Goal: Information Seeking & Learning: Learn about a topic

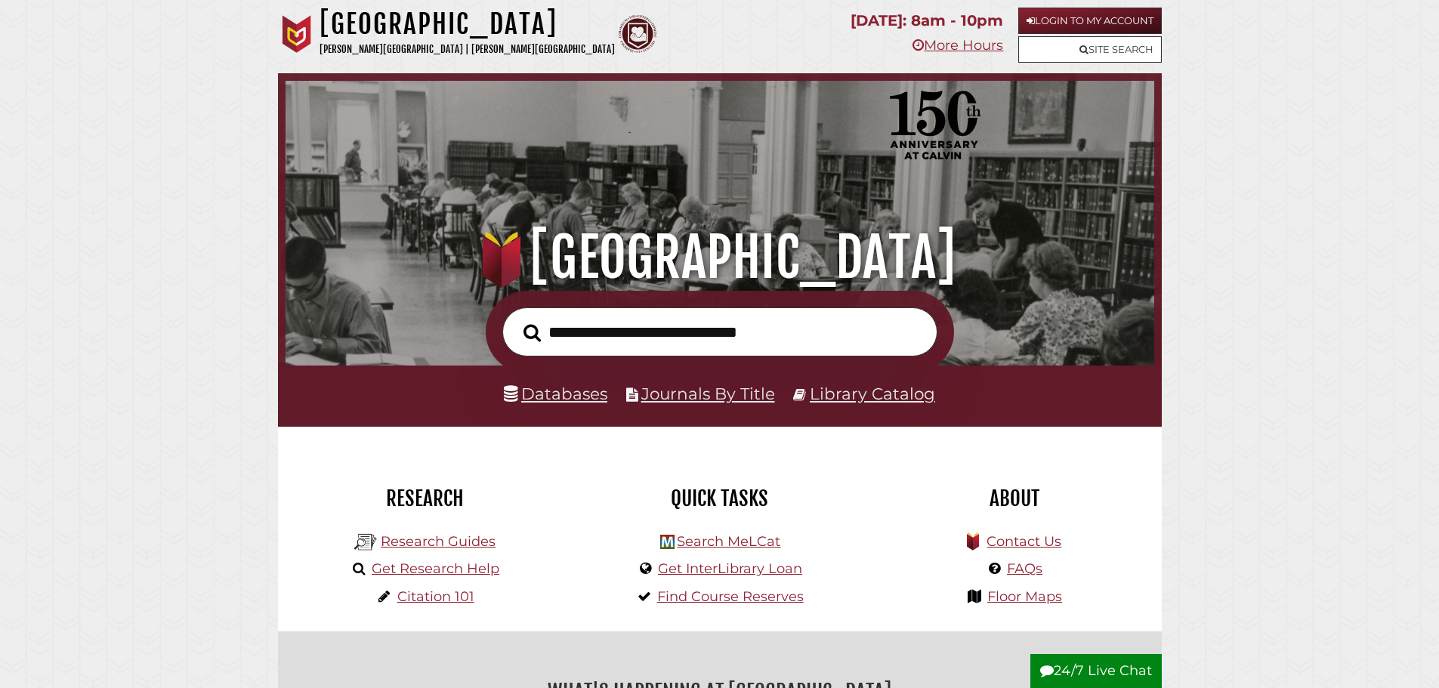
scroll to position [287, 861]
click at [415, 543] on link "Research Guides" at bounding box center [438, 541] width 115 height 17
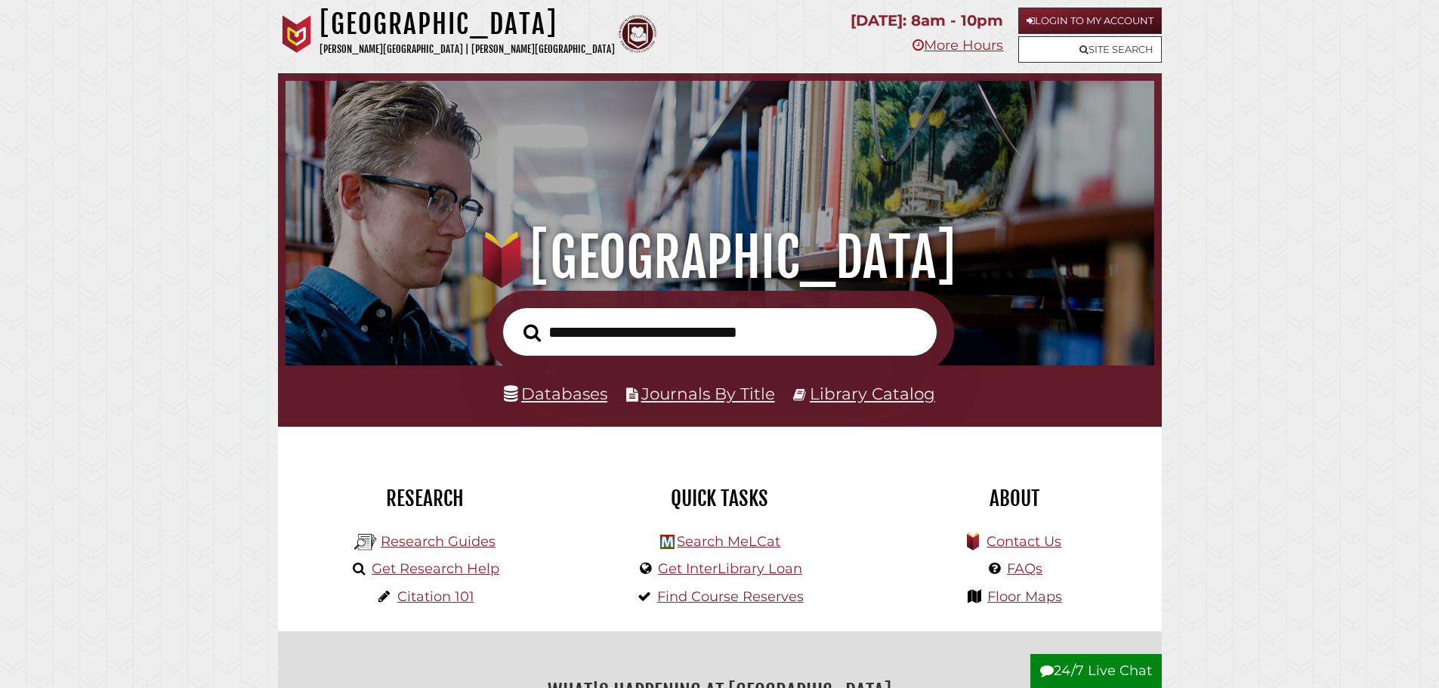
scroll to position [287, 861]
click at [486, 572] on link "Get Research Help" at bounding box center [436, 568] width 128 height 17
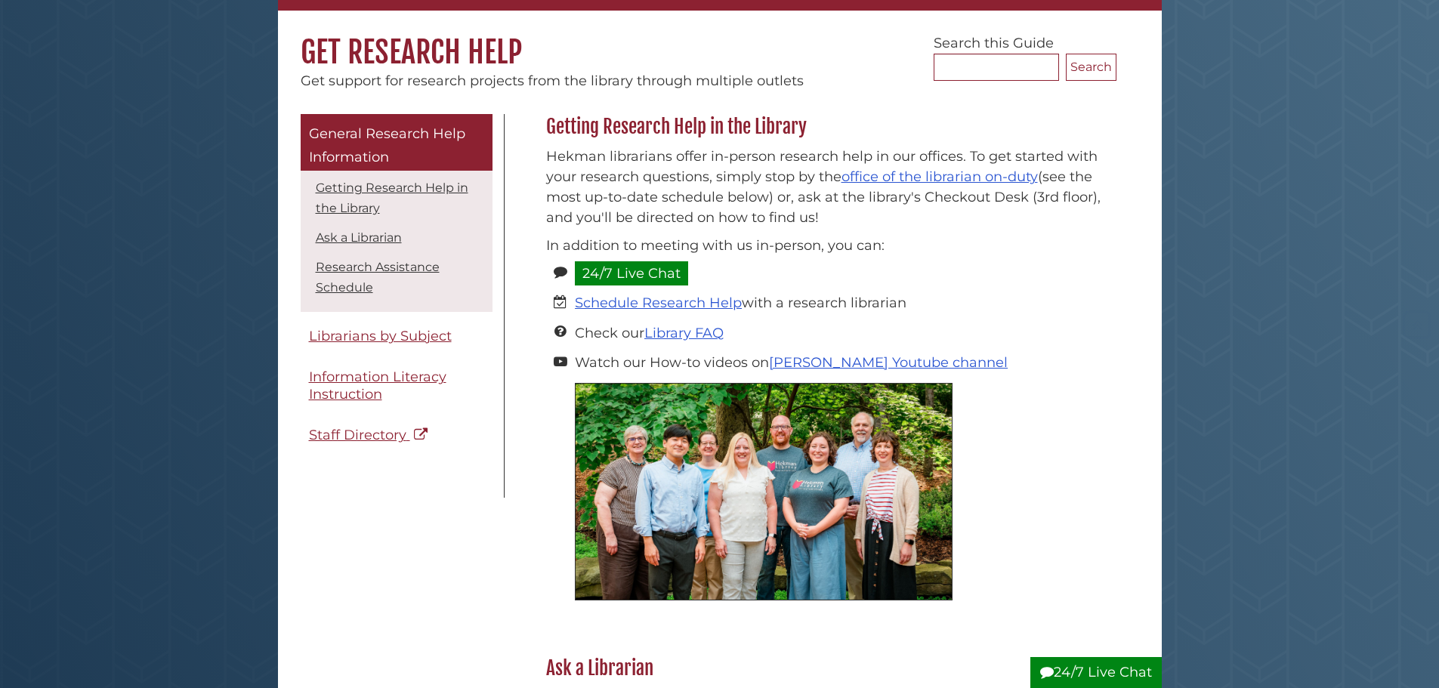
scroll to position [227, 0]
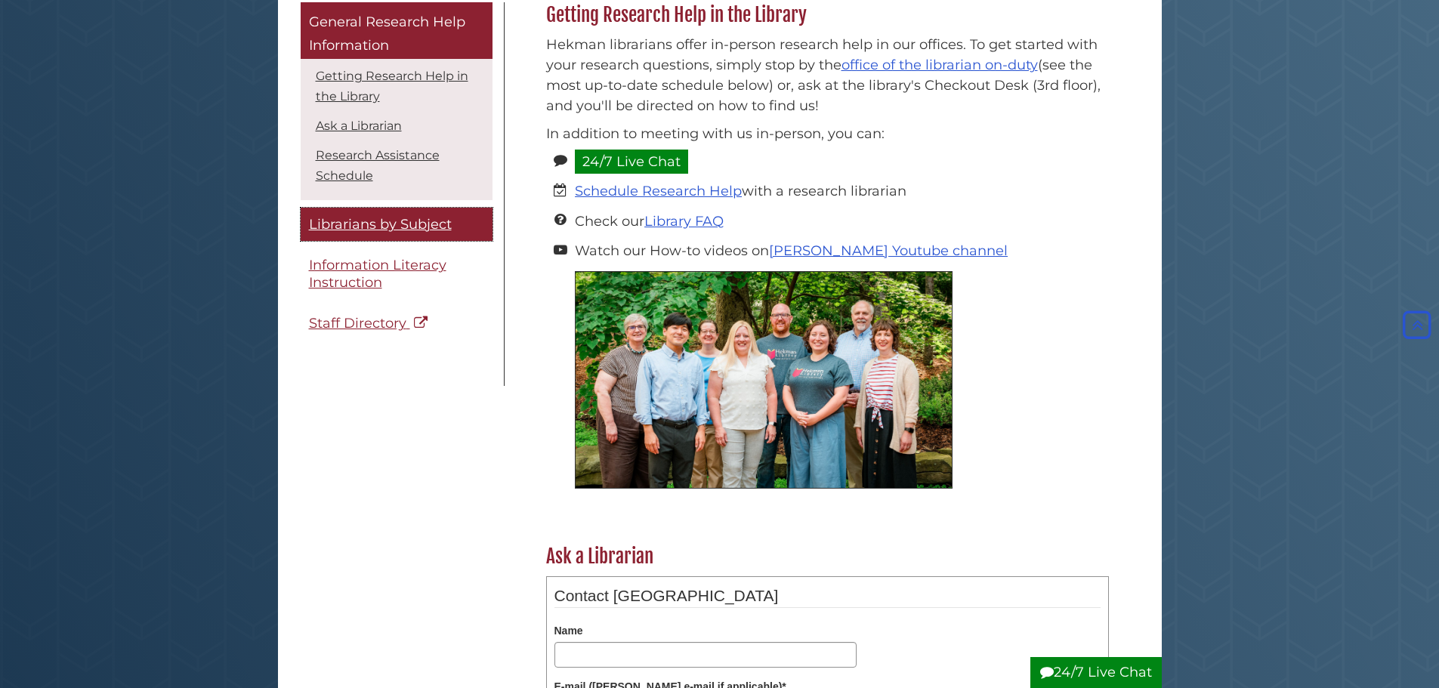
click at [362, 230] on span "Librarians by Subject" at bounding box center [380, 224] width 143 height 17
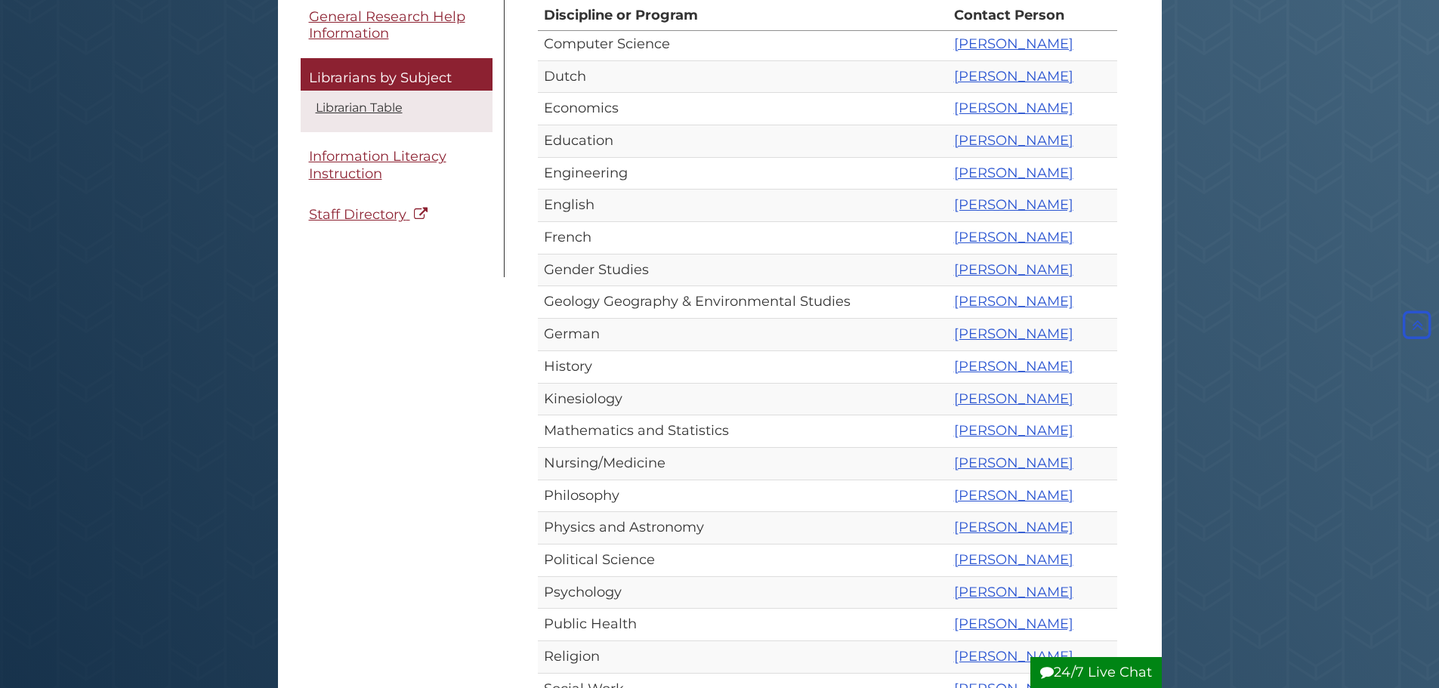
scroll to position [453, 0]
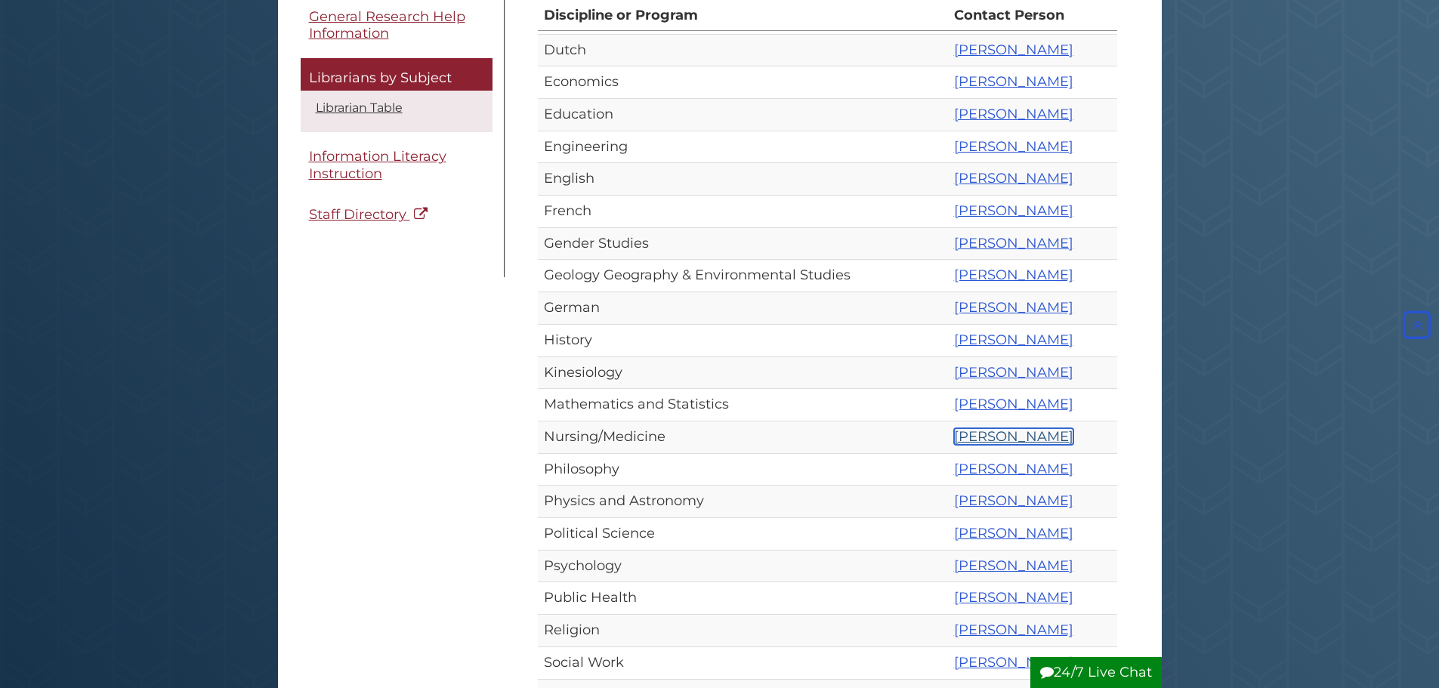
click at [1026, 440] on link "Amanda Matthysse" at bounding box center [1013, 436] width 119 height 17
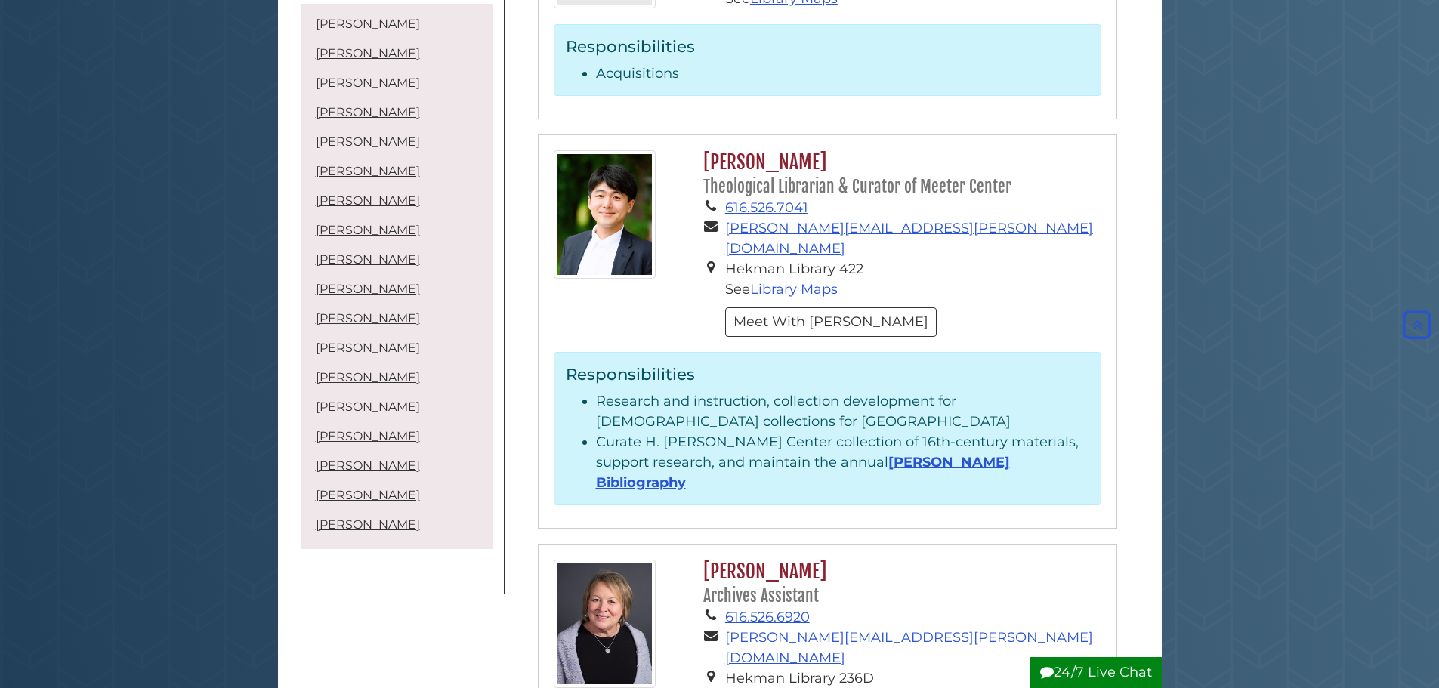
scroll to position [755, 0]
click at [358, 406] on link "Amanda Matthysse" at bounding box center [368, 407] width 104 height 14
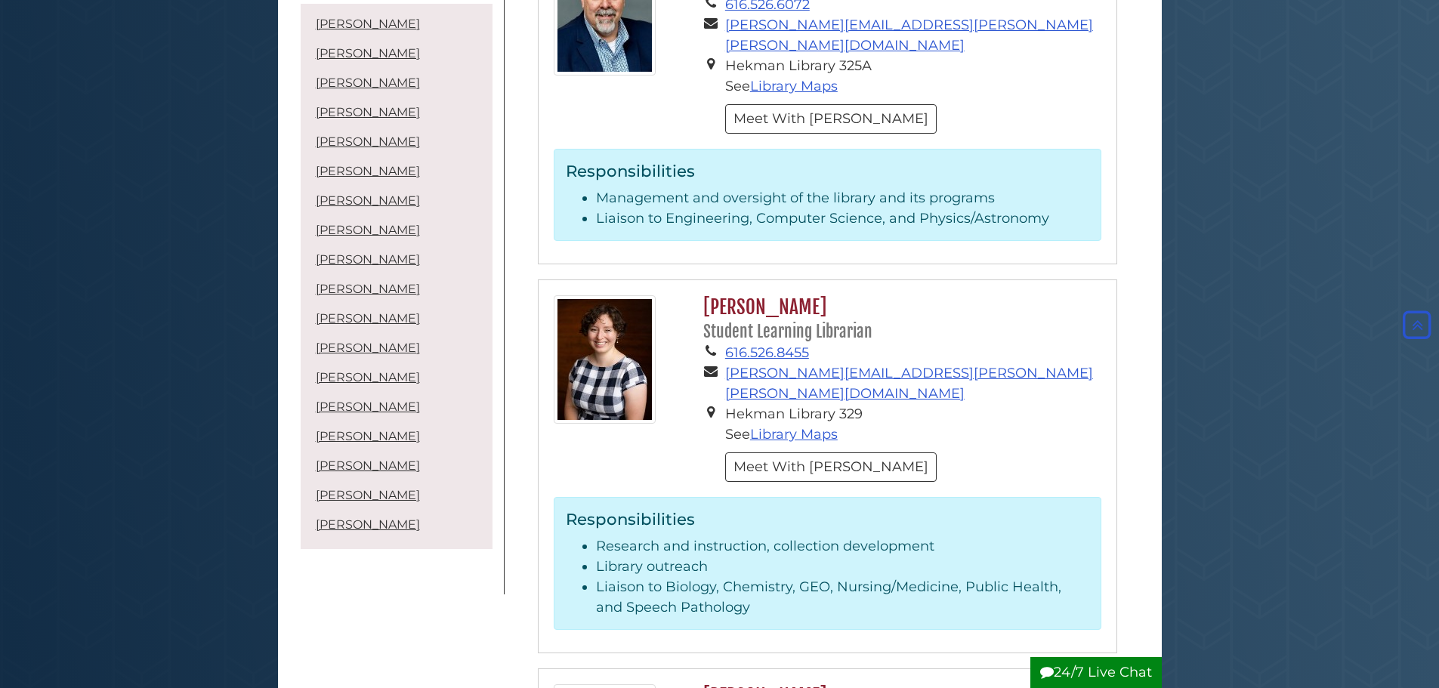
scroll to position [4322, 0]
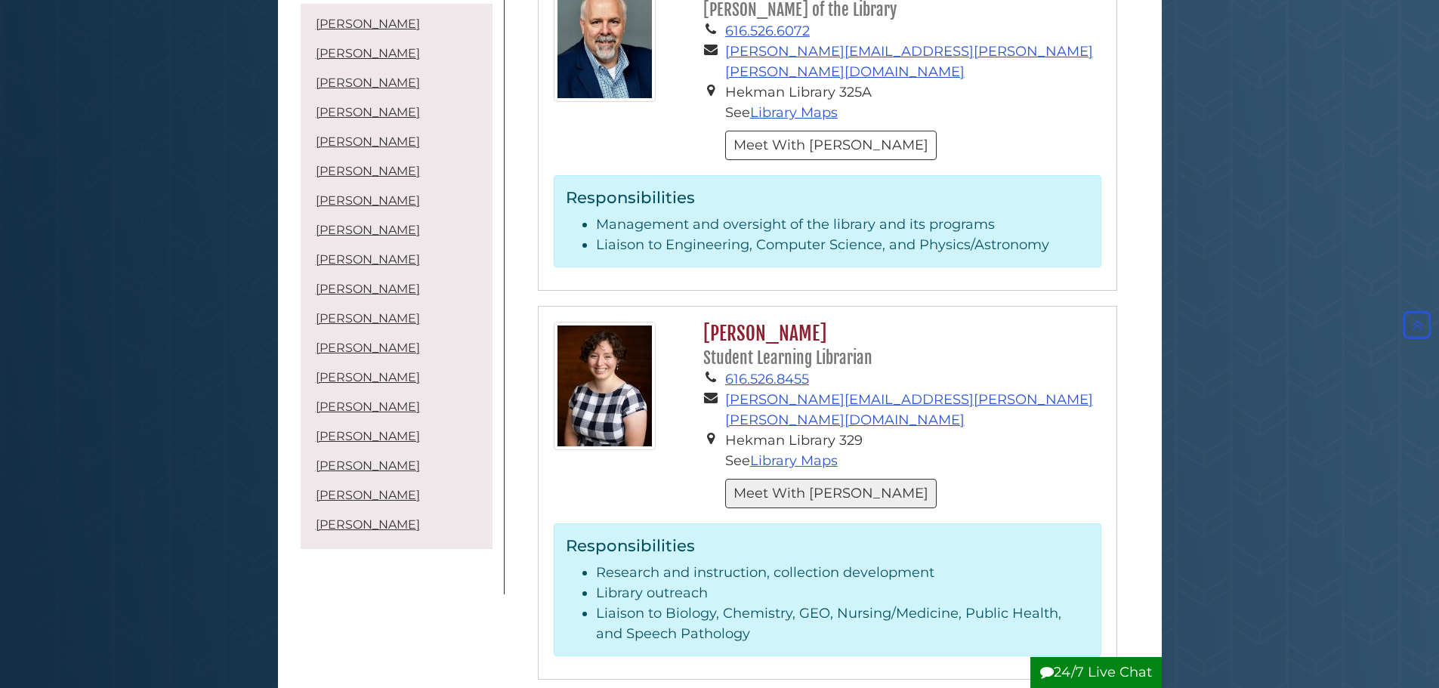
click at [862, 479] on button "Meet With Amanda" at bounding box center [831, 493] width 212 height 29
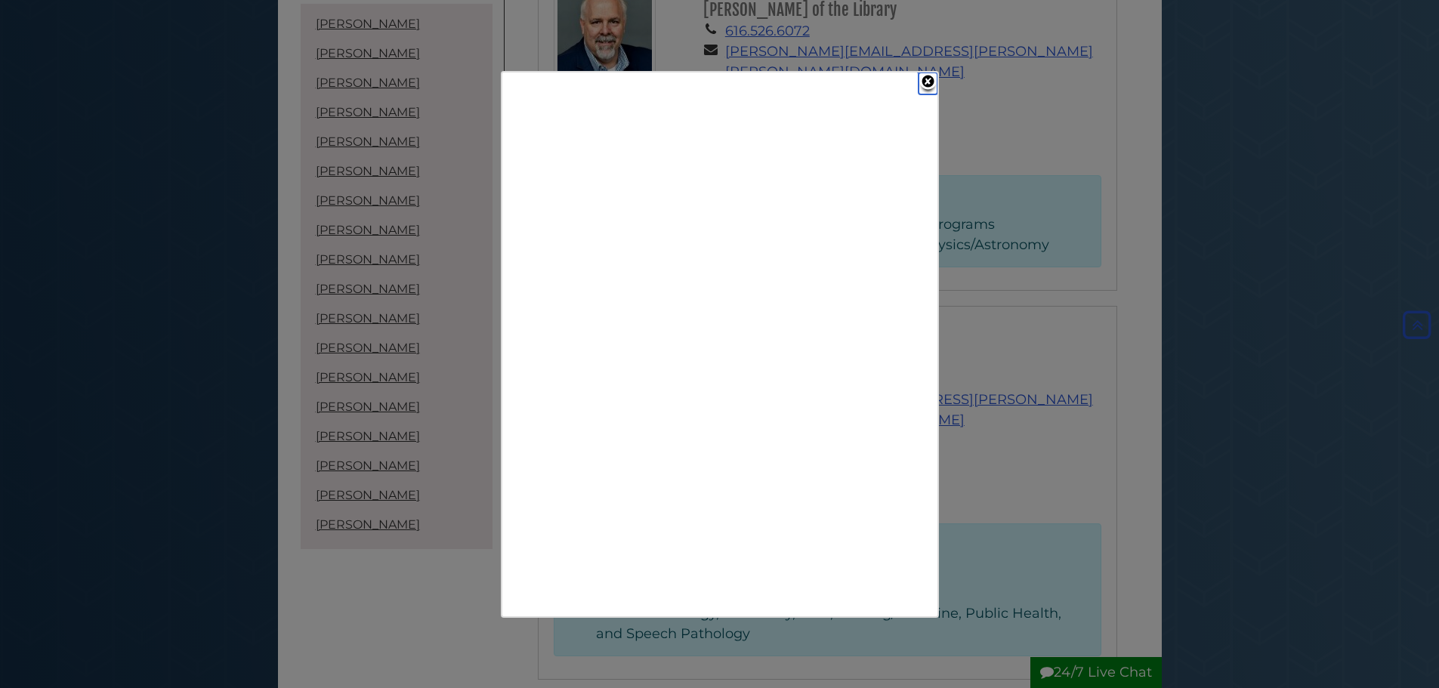
click at [928, 79] on link "Close" at bounding box center [928, 84] width 19 height 22
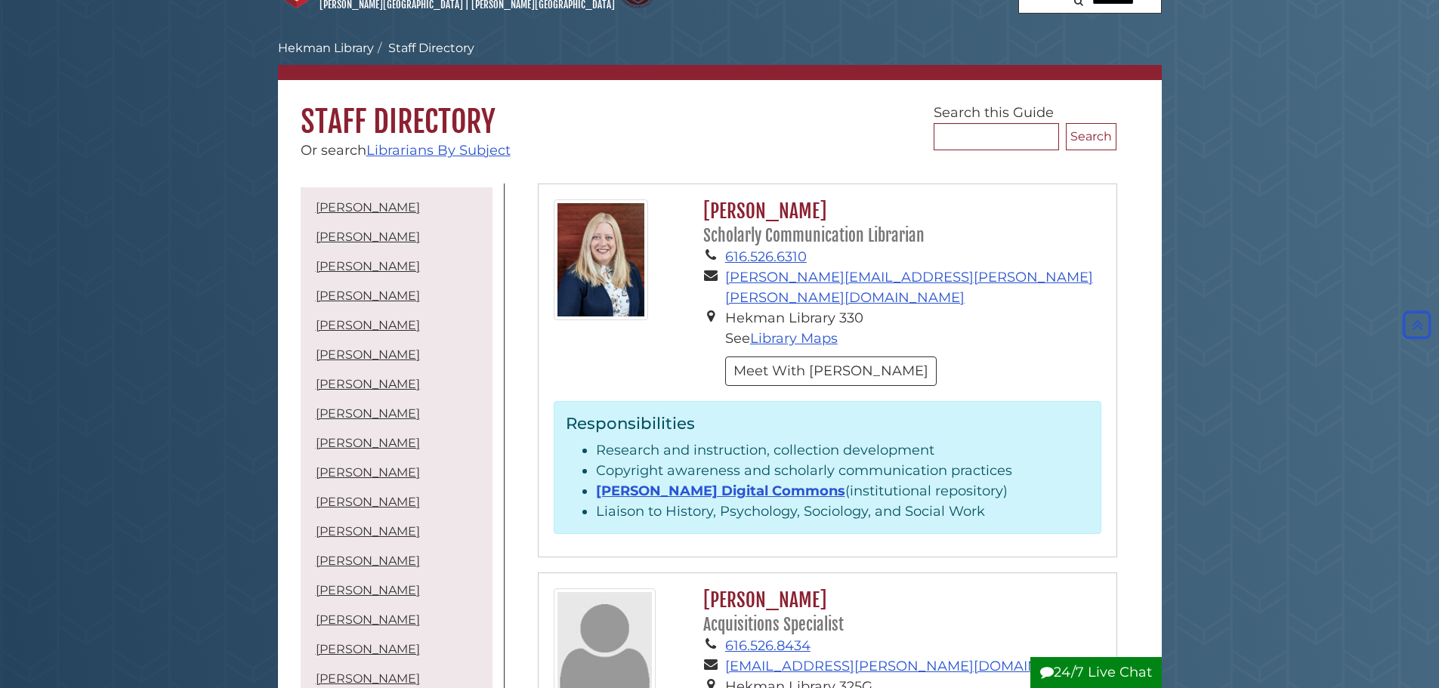
scroll to position [0, 0]
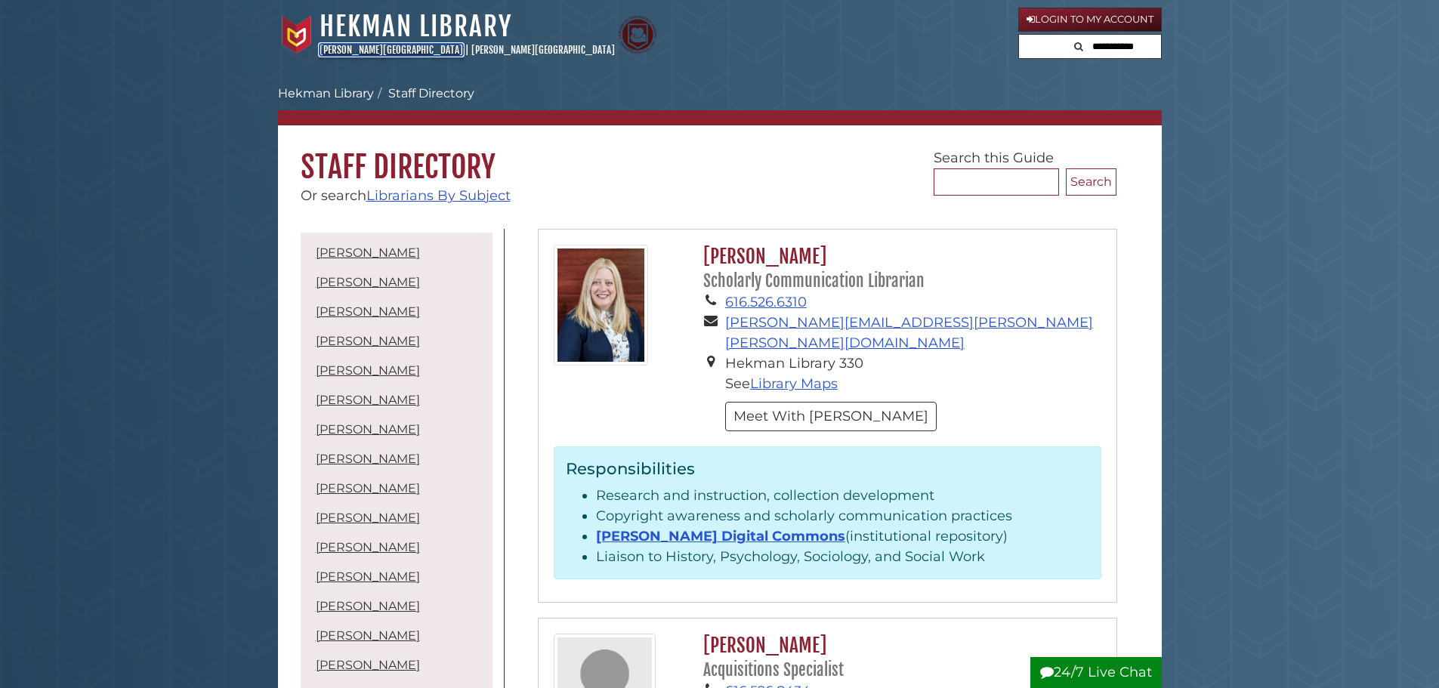
click at [367, 49] on link "[PERSON_NAME][GEOGRAPHIC_DATA]" at bounding box center [392, 50] width 144 height 12
click at [390, 22] on link "Hekman Library" at bounding box center [416, 26] width 193 height 33
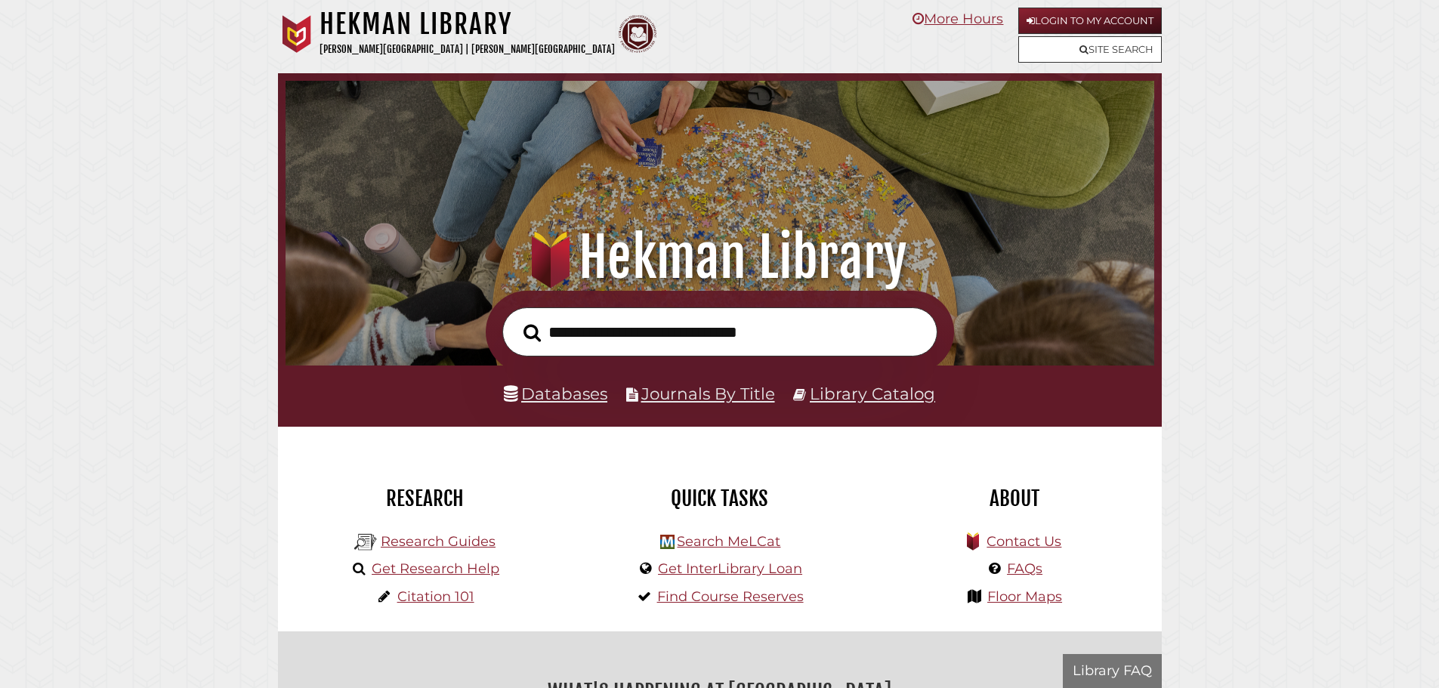
scroll to position [287, 861]
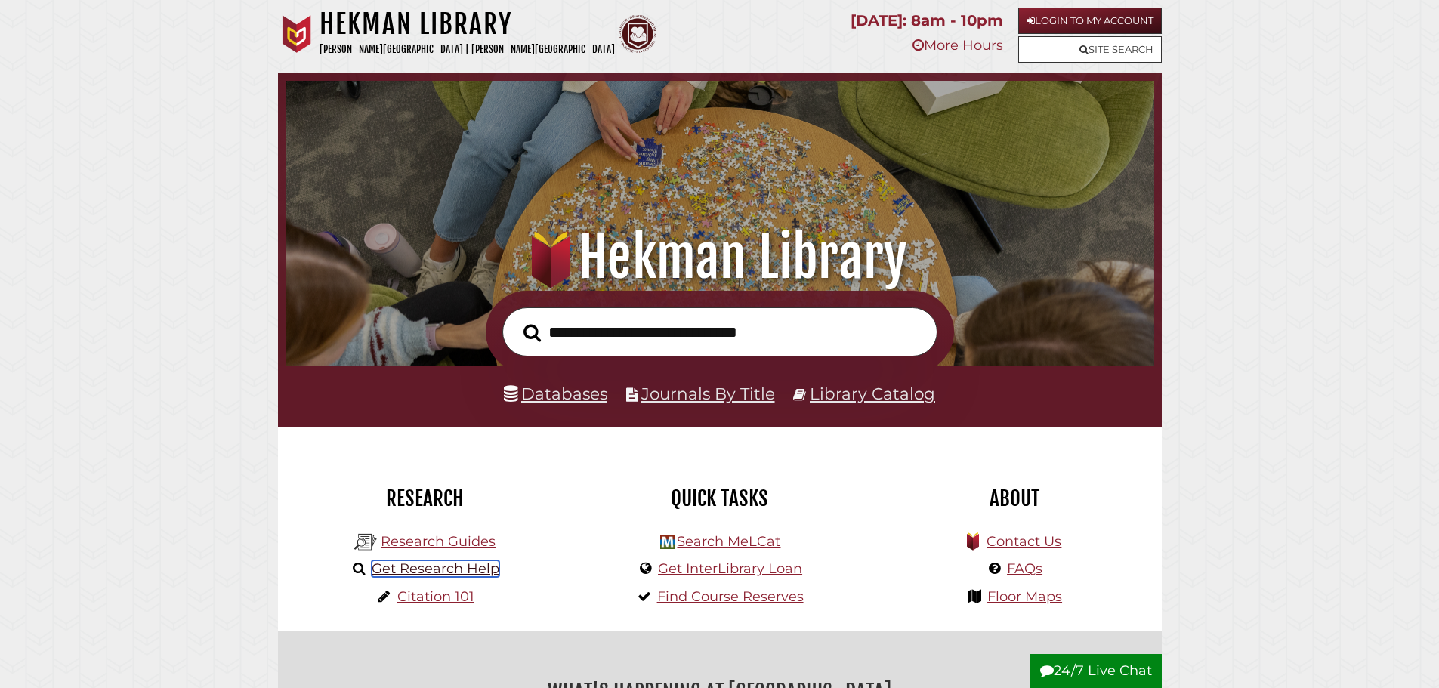
click at [465, 571] on link "Get Research Help" at bounding box center [436, 568] width 128 height 17
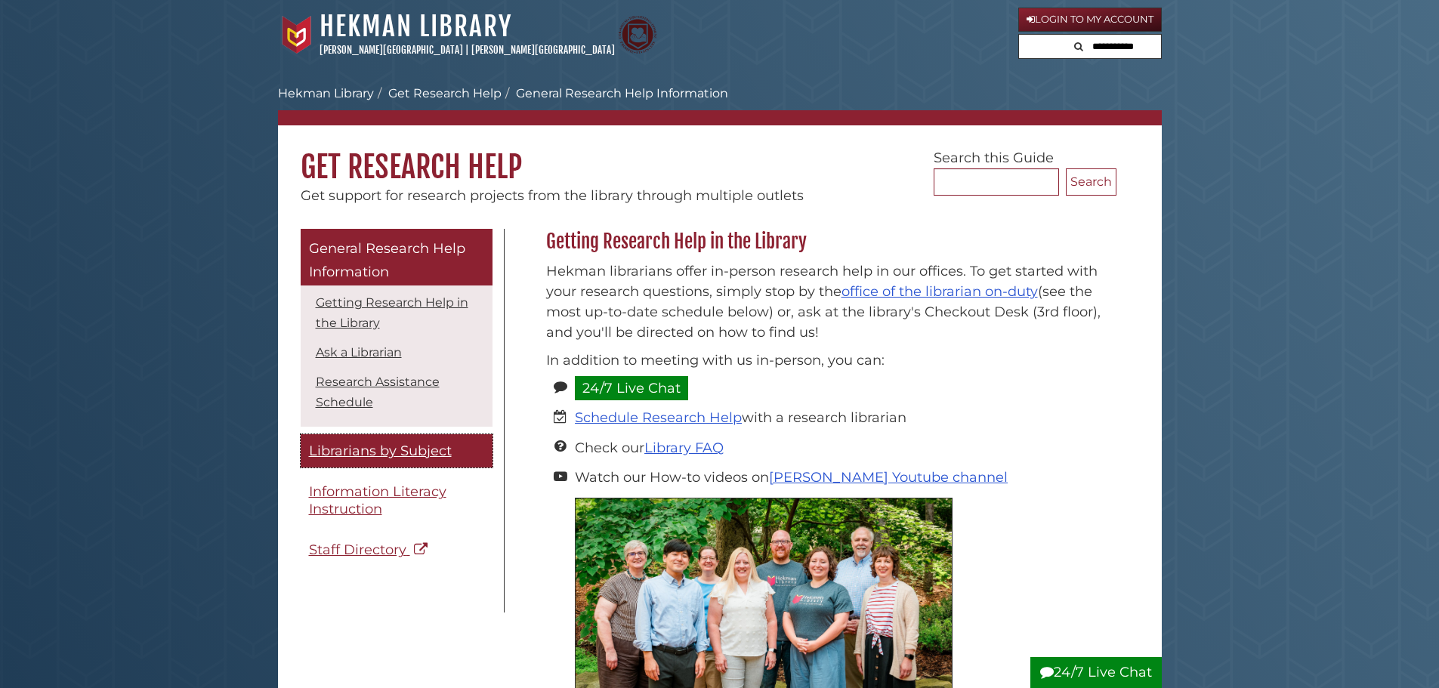
click at [423, 440] on link "Librarians by Subject" at bounding box center [397, 451] width 192 height 34
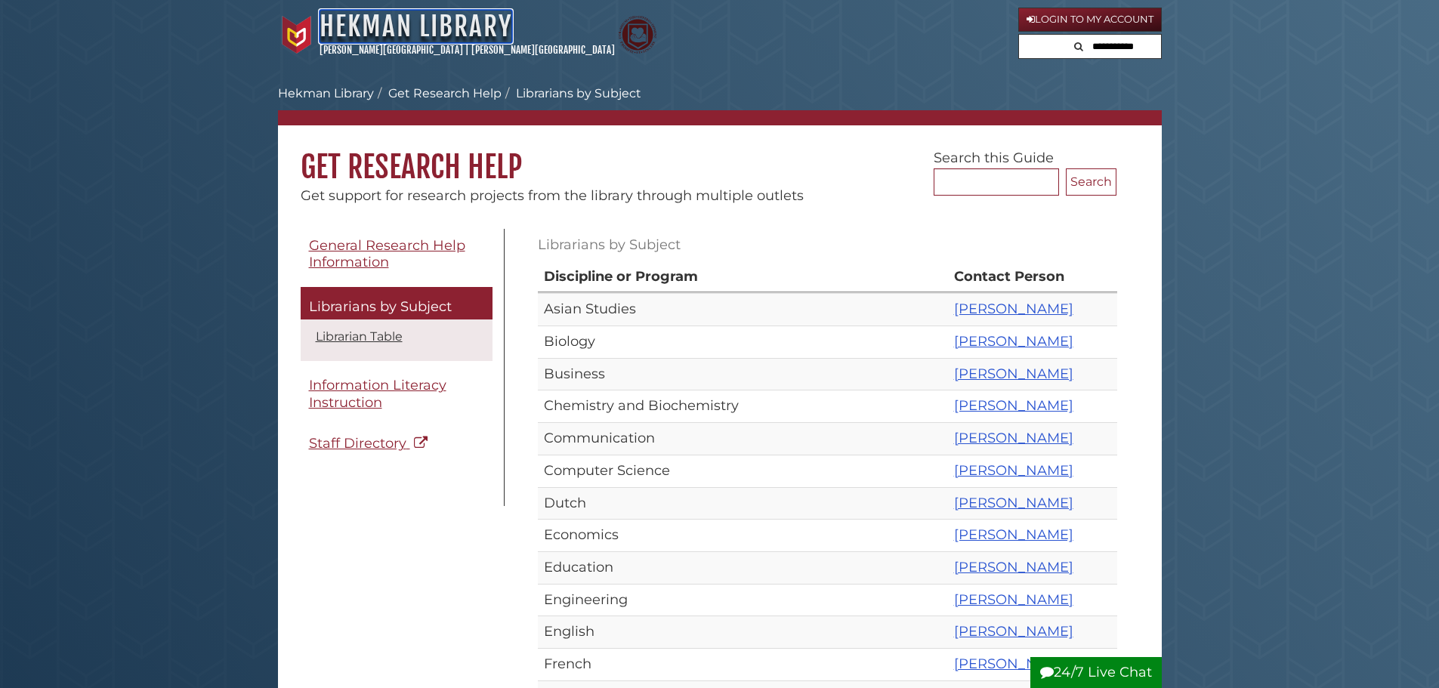
click at [400, 23] on link "Hekman Library" at bounding box center [416, 26] width 193 height 33
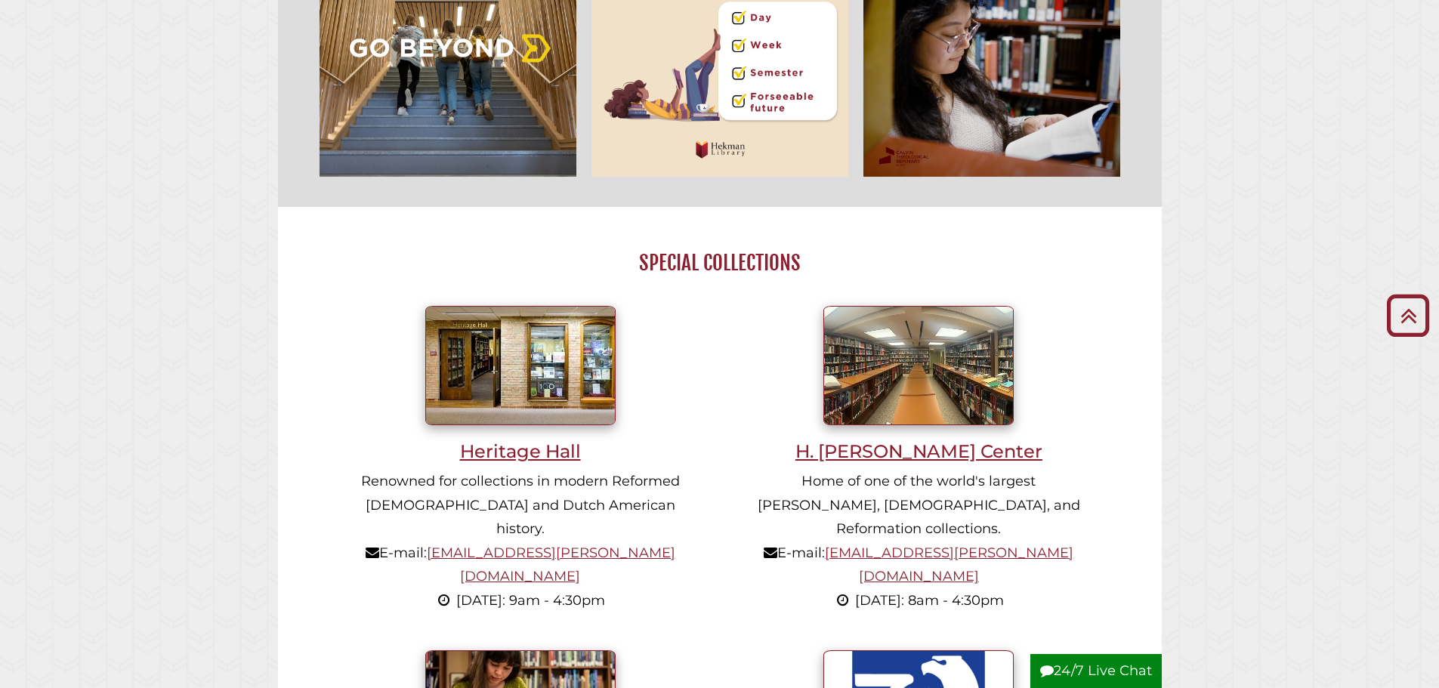
scroll to position [831, 0]
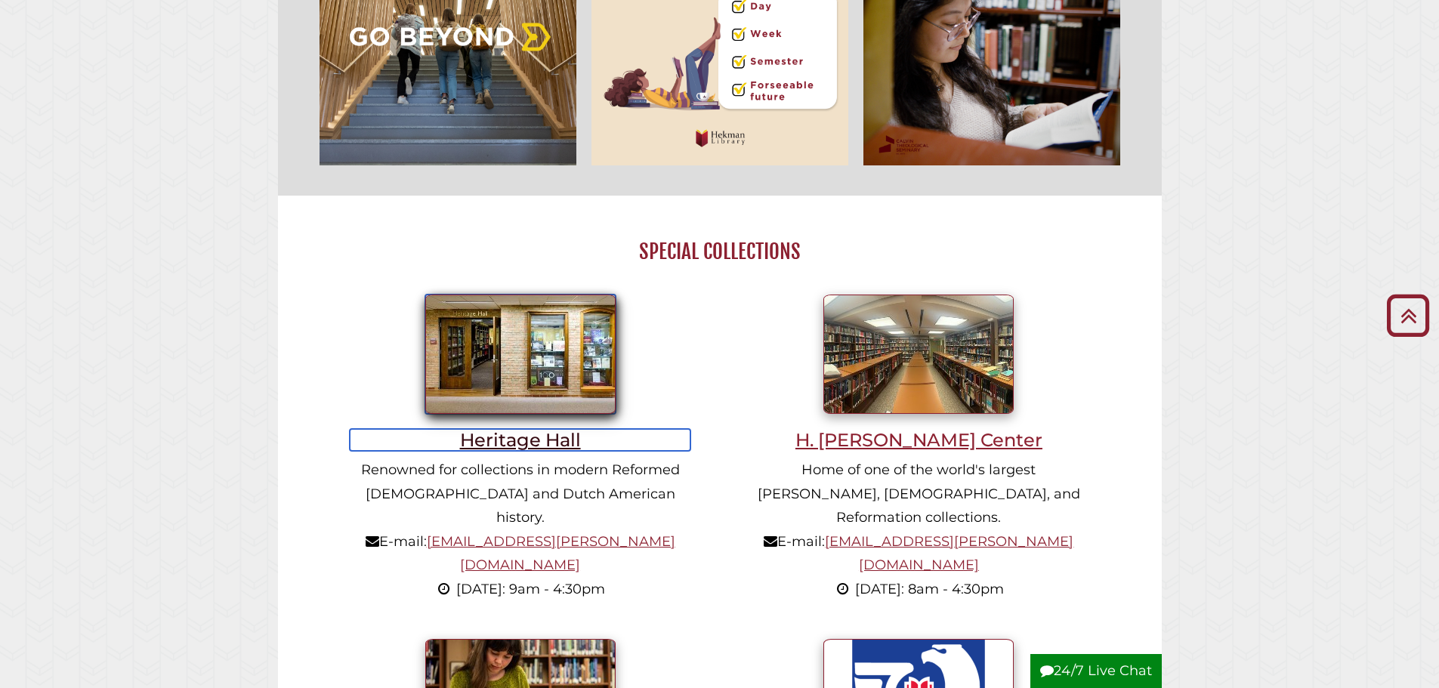
click at [546, 447] on h3 "Heritage Hall" at bounding box center [520, 440] width 341 height 22
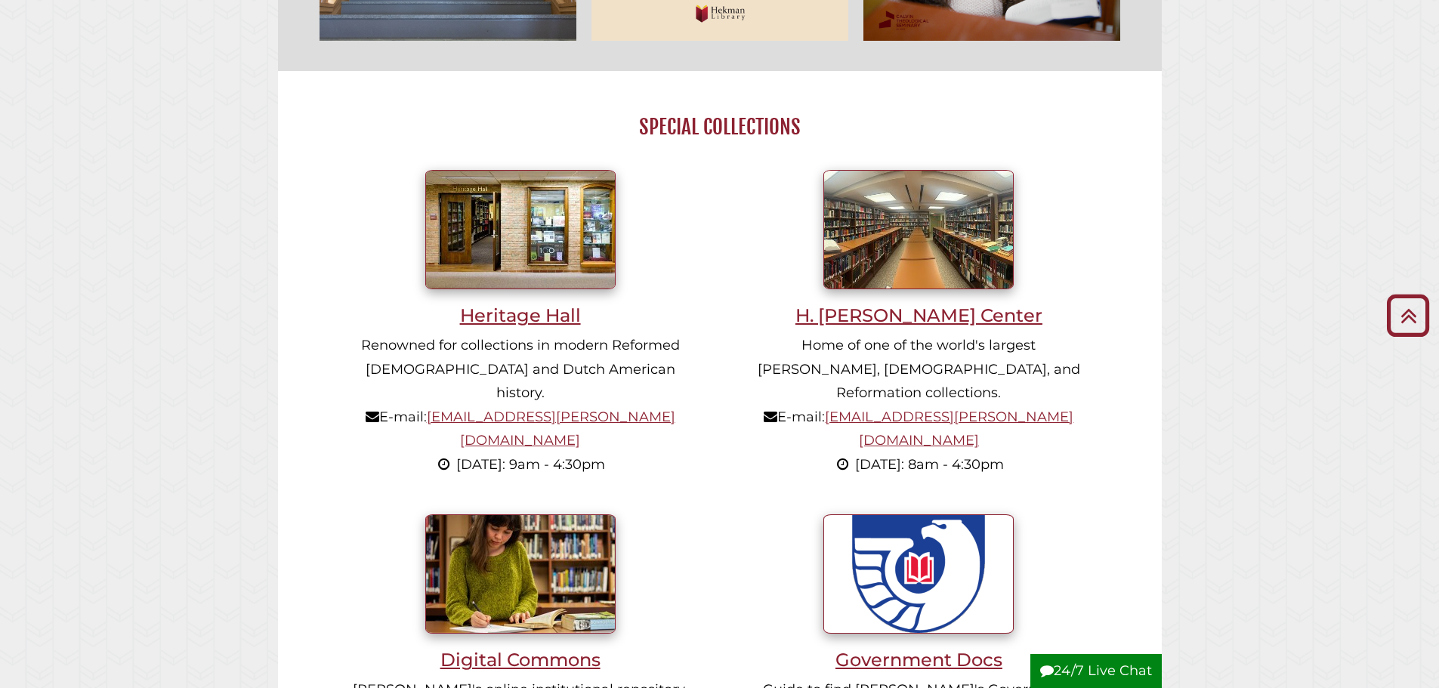
scroll to position [982, 0]
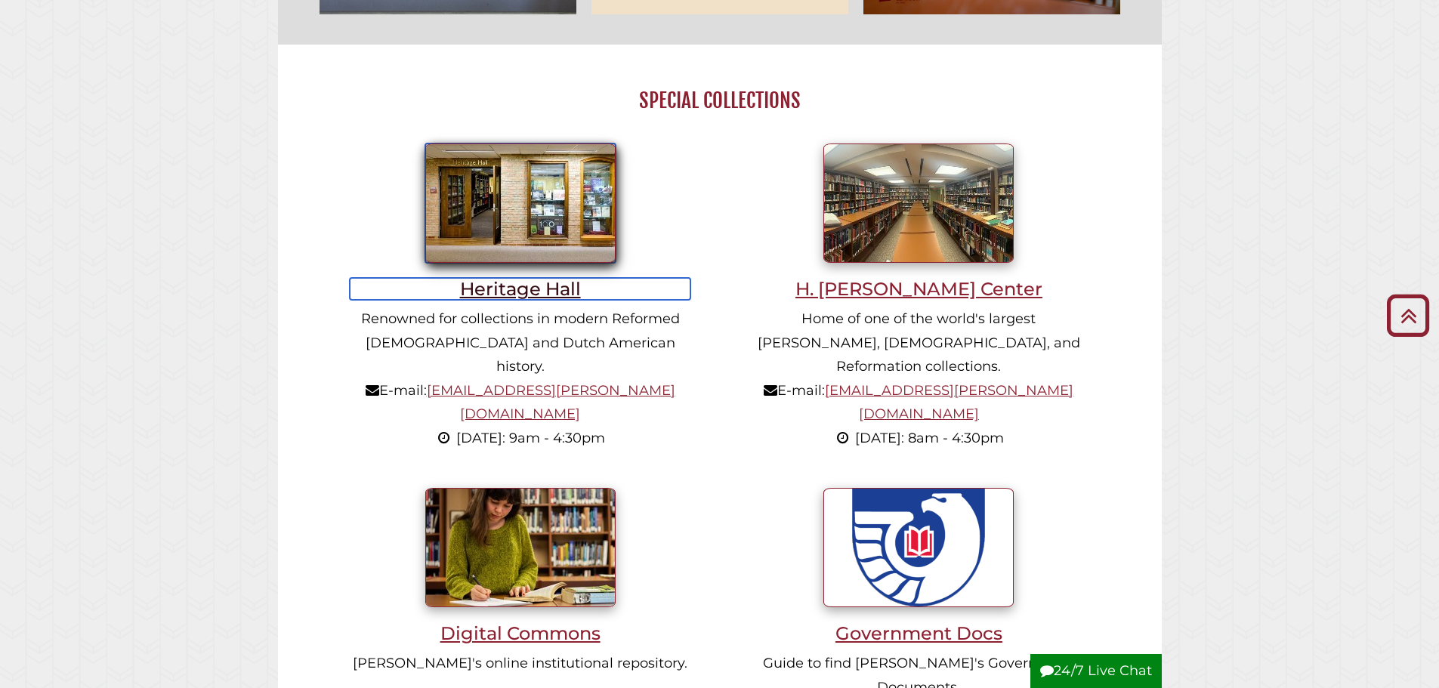
click at [533, 283] on h3 "Heritage Hall" at bounding box center [520, 289] width 341 height 22
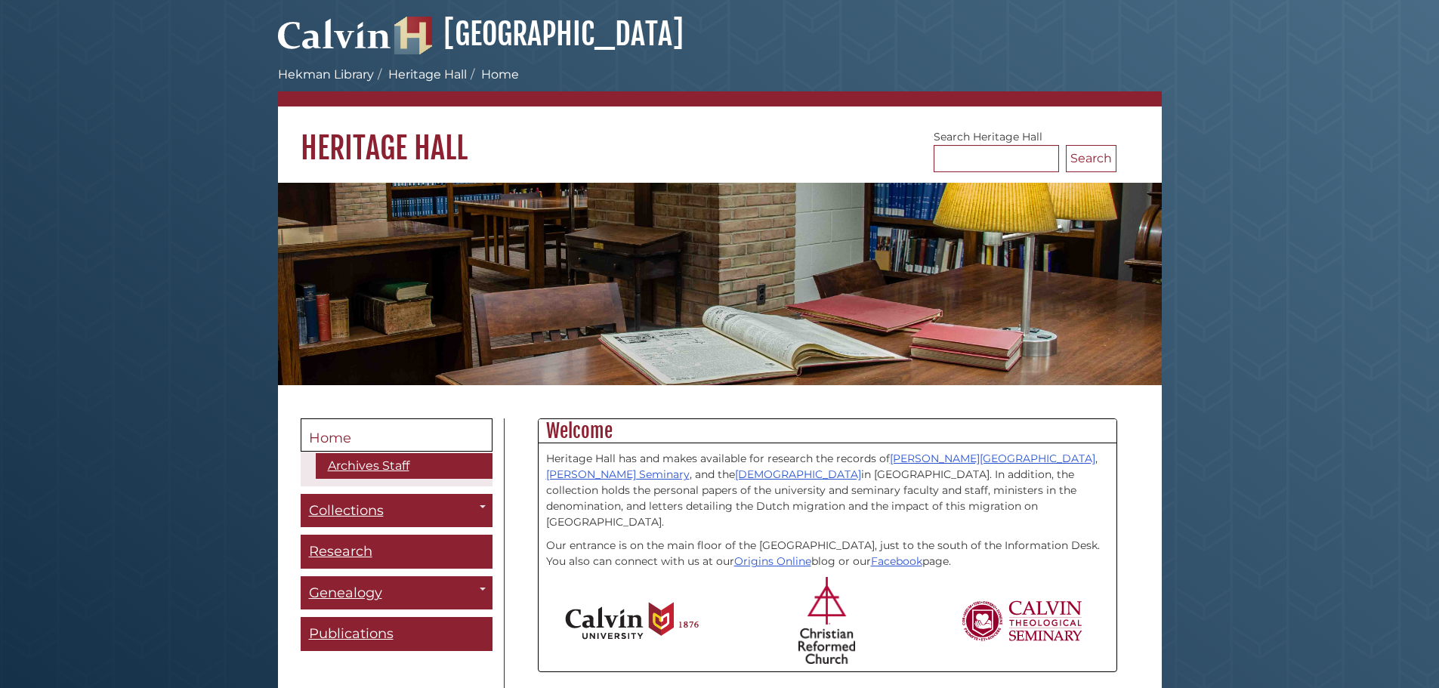
scroll to position [151, 0]
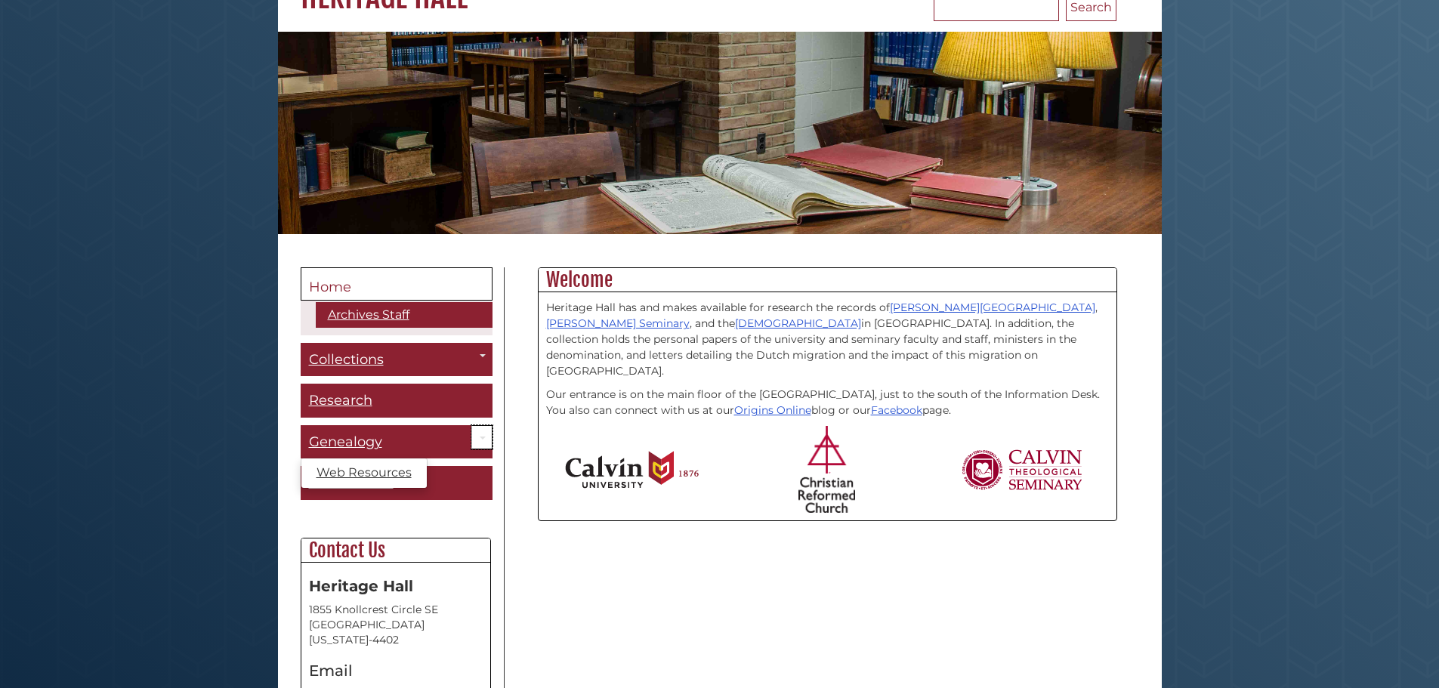
click at [477, 430] on link "Toggle Dropdown" at bounding box center [481, 437] width 21 height 25
click at [477, 436] on link "Toggle Dropdown" at bounding box center [481, 437] width 21 height 25
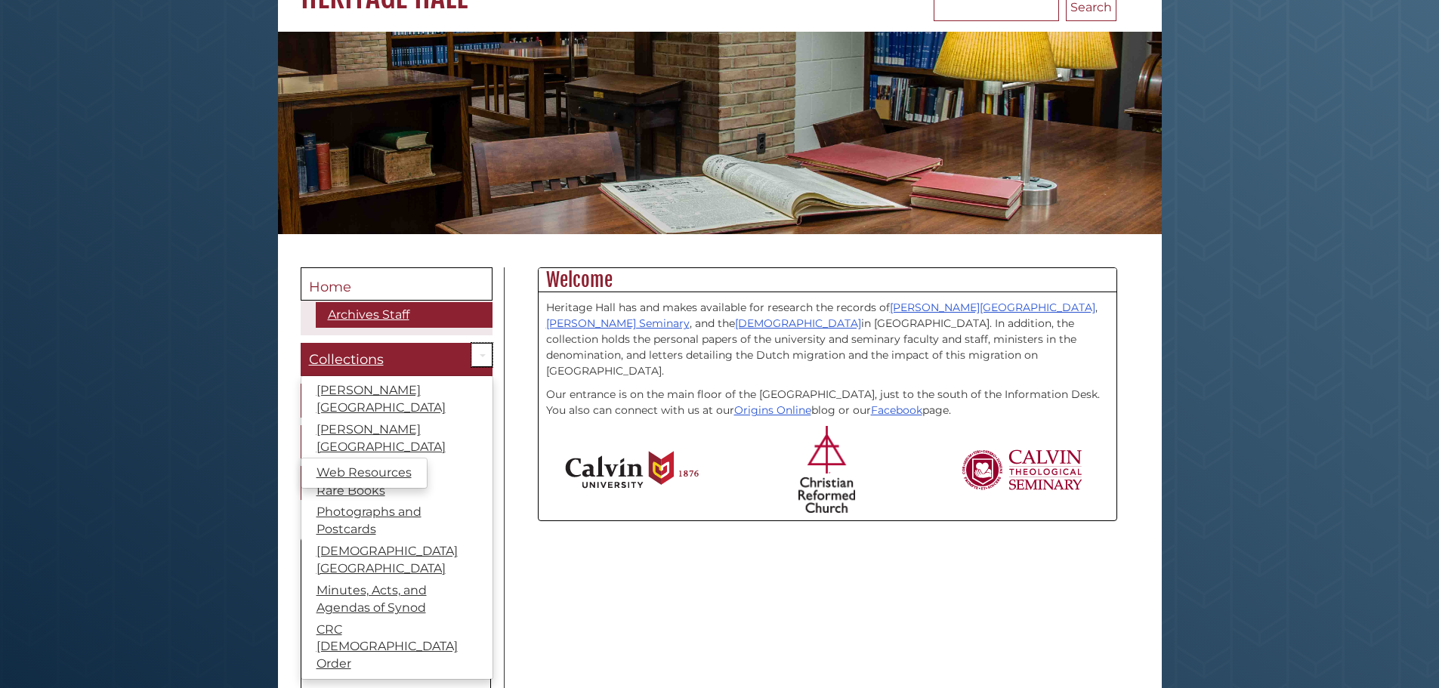
click at [481, 344] on link "Toggle Dropdown" at bounding box center [481, 355] width 21 height 25
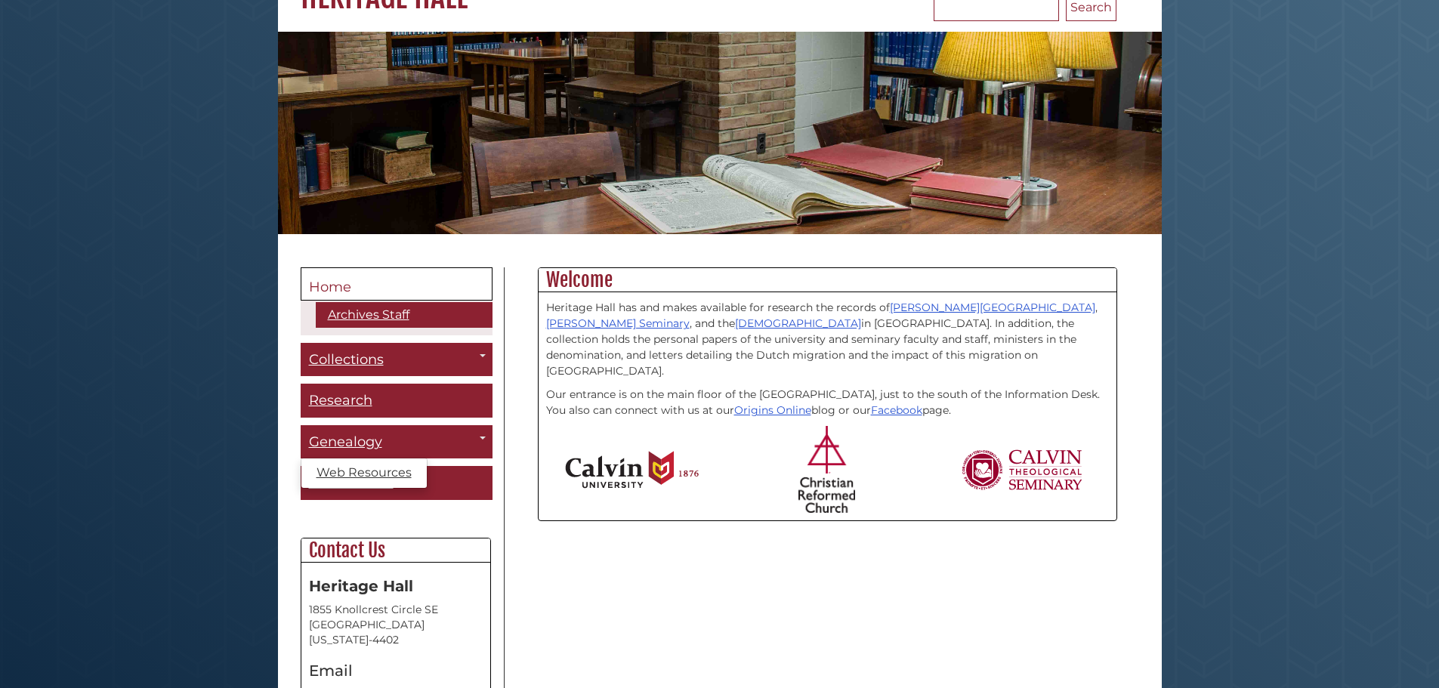
click at [626, 616] on div "Menu Home Archives Staff Collections Toggle Dropdown [PERSON_NAME][GEOGRAPHIC_D…" at bounding box center [719, 567] width 861 height 601
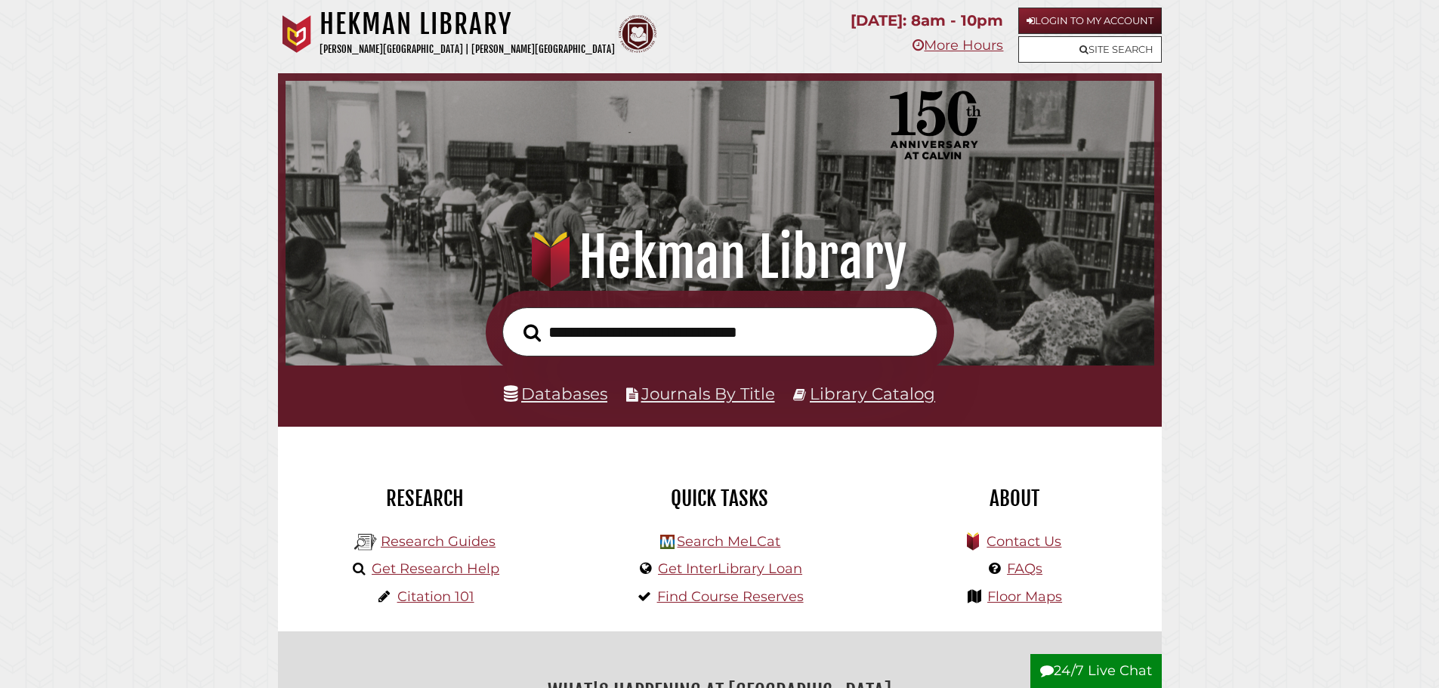
scroll to position [287, 861]
click at [588, 337] on input "text" at bounding box center [719, 331] width 435 height 49
type input "**********"
click at [516, 320] on button "Search" at bounding box center [532, 333] width 32 height 27
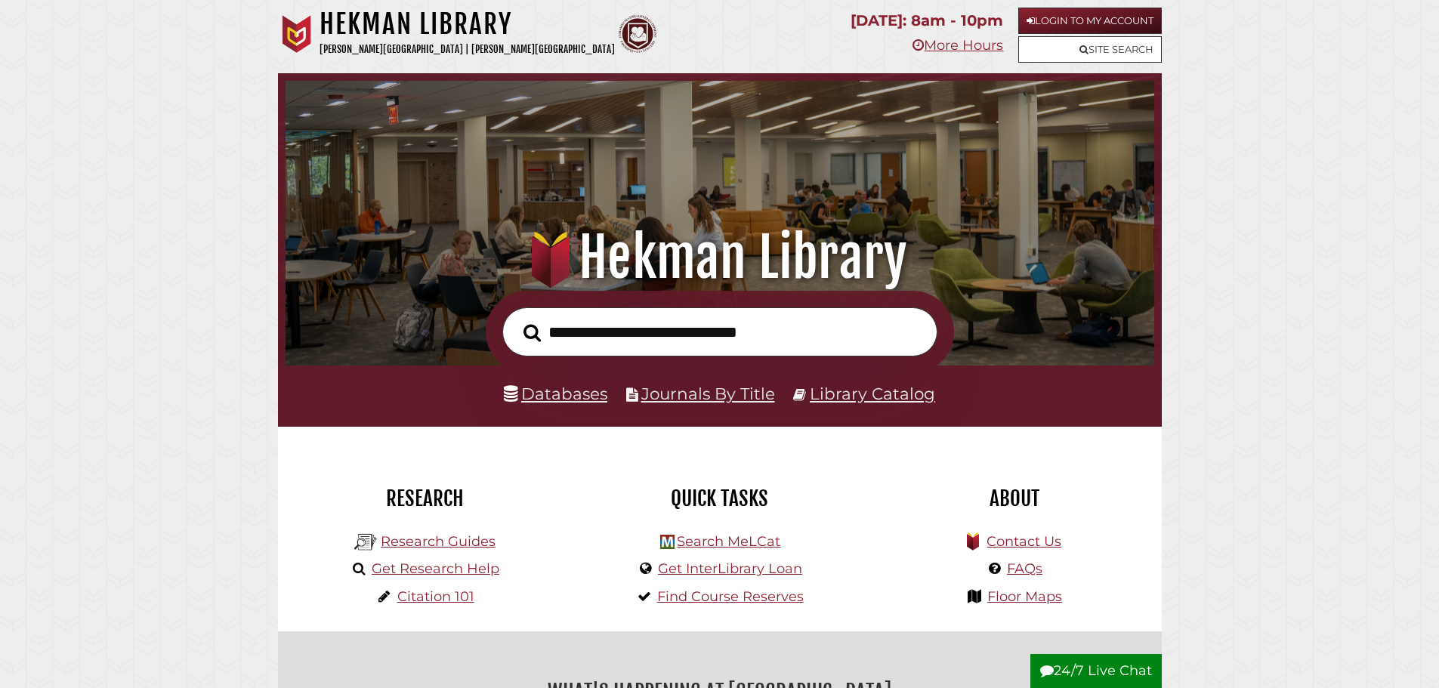
scroll to position [287, 861]
click at [437, 537] on link "Research Guides" at bounding box center [438, 541] width 115 height 17
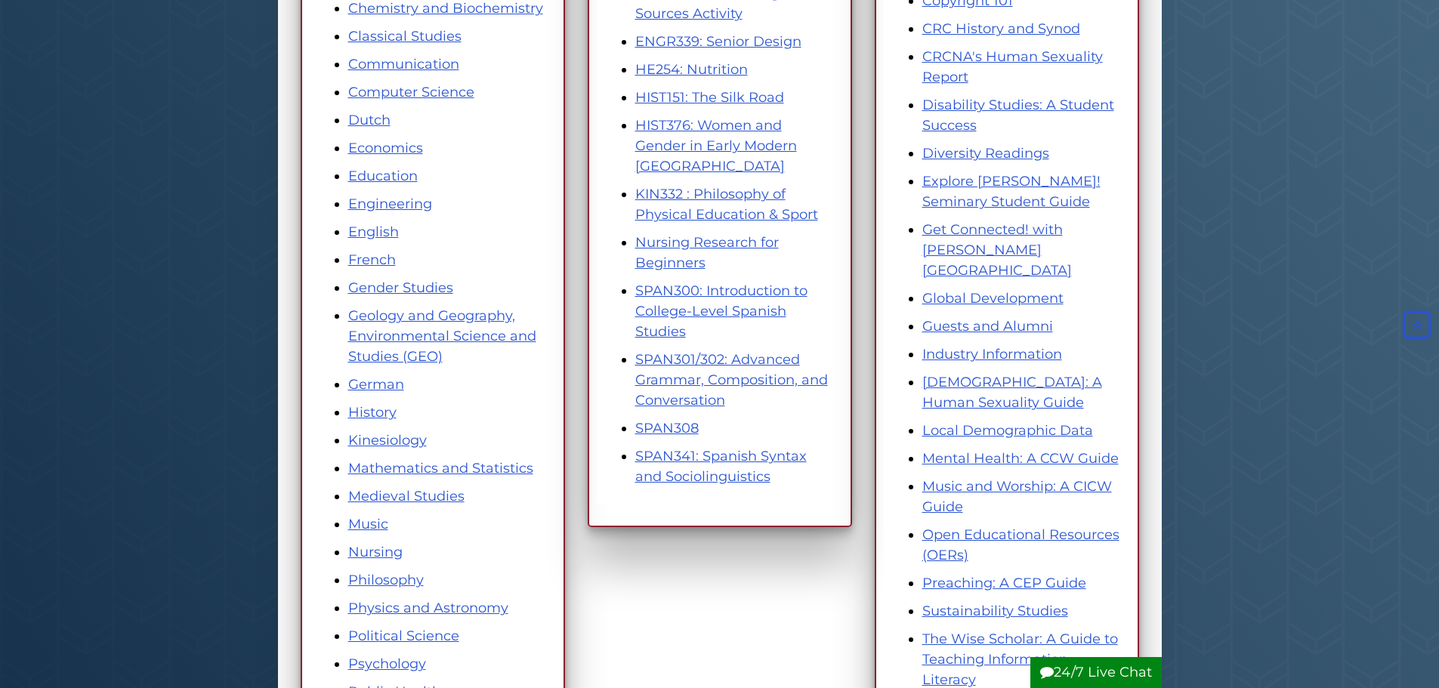
scroll to position [453, 0]
click at [706, 238] on link "Nursing Research for Beginners" at bounding box center [707, 251] width 144 height 37
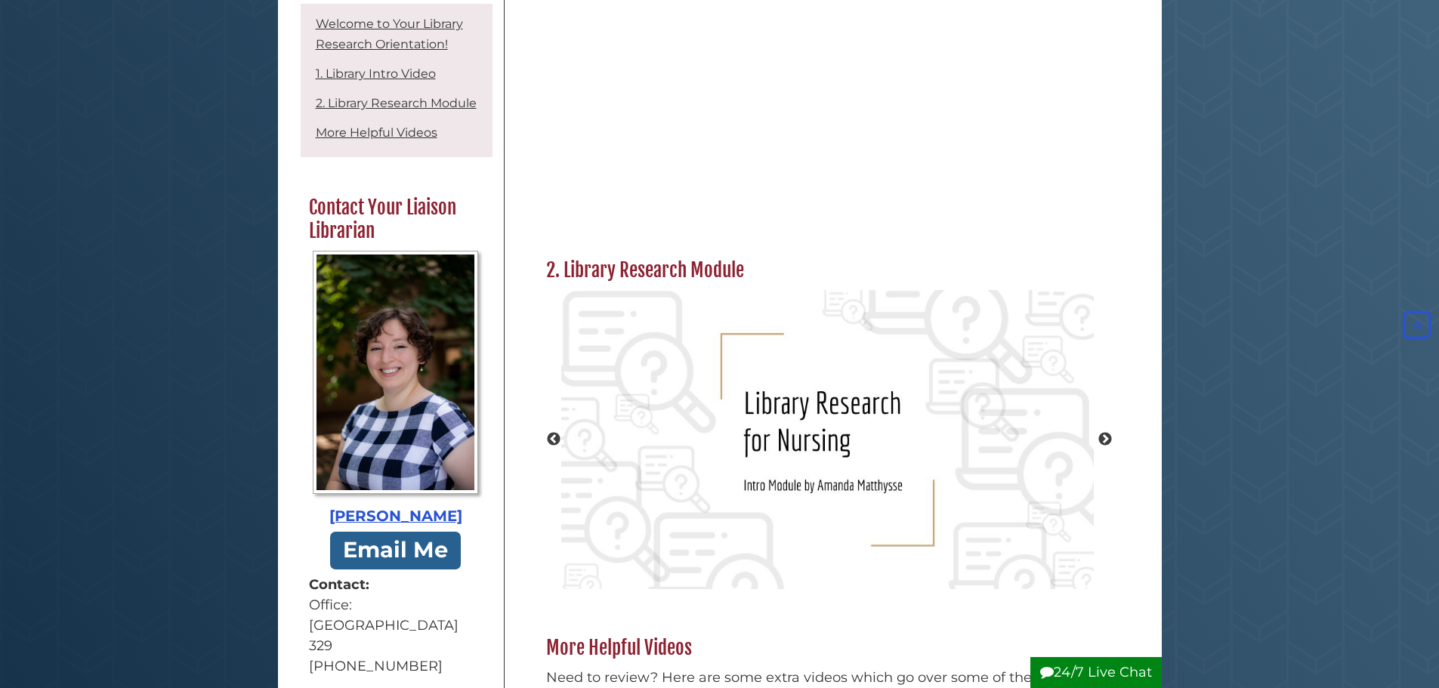
scroll to position [529, 0]
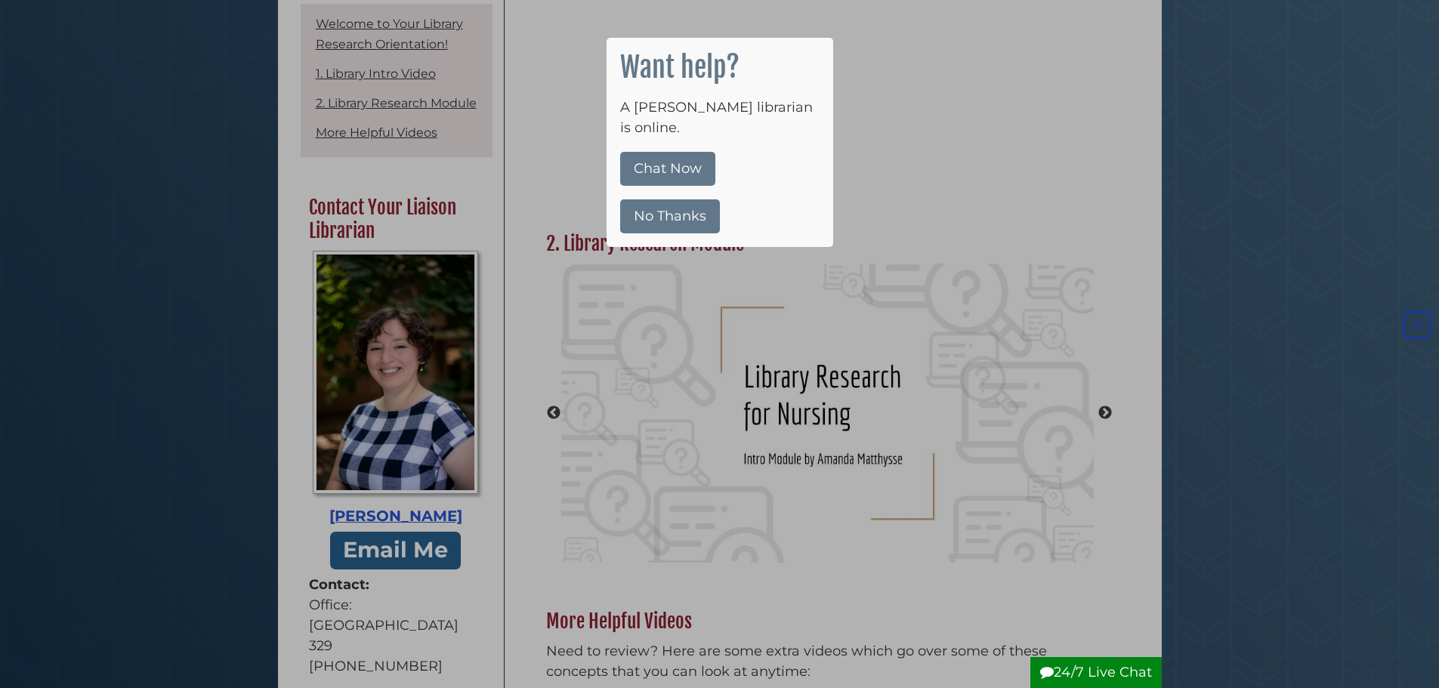
click at [653, 199] on button "No Thanks" at bounding box center [670, 216] width 100 height 34
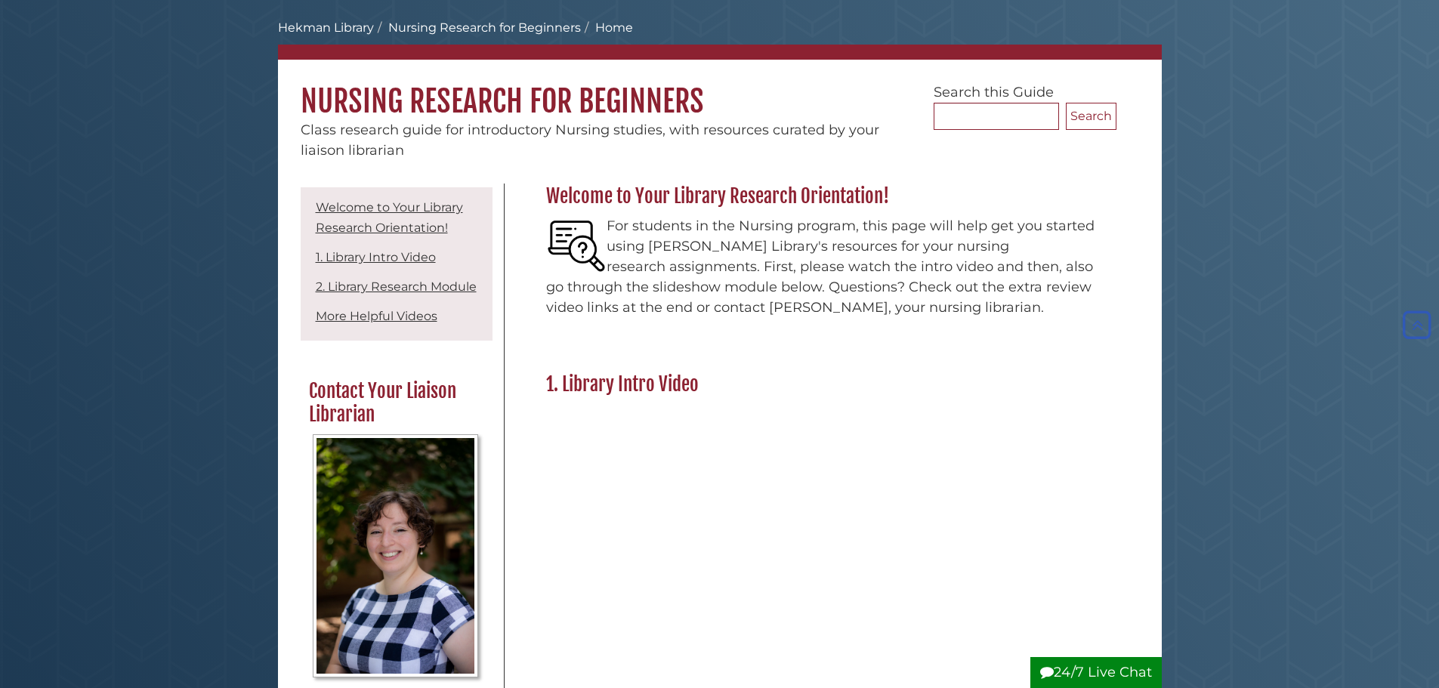
scroll to position [0, 0]
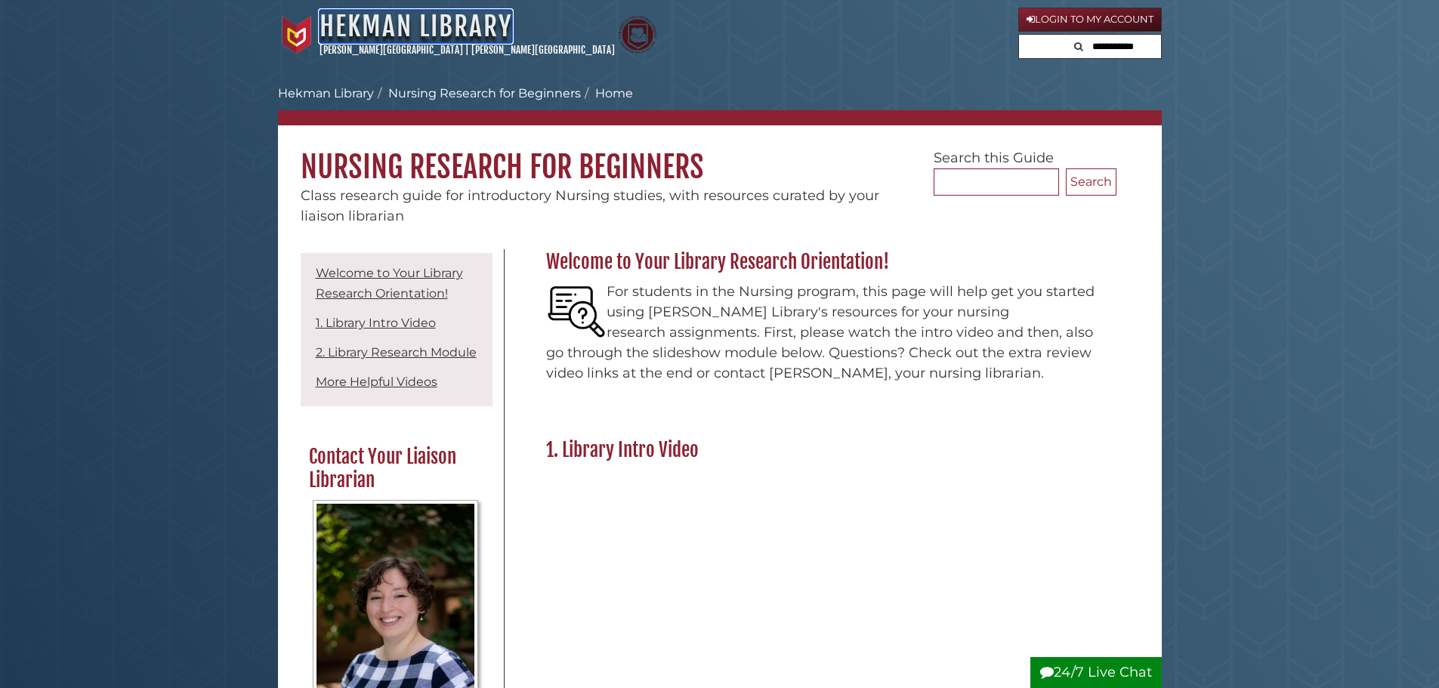
click at [416, 18] on link "Hekman Library" at bounding box center [416, 26] width 193 height 33
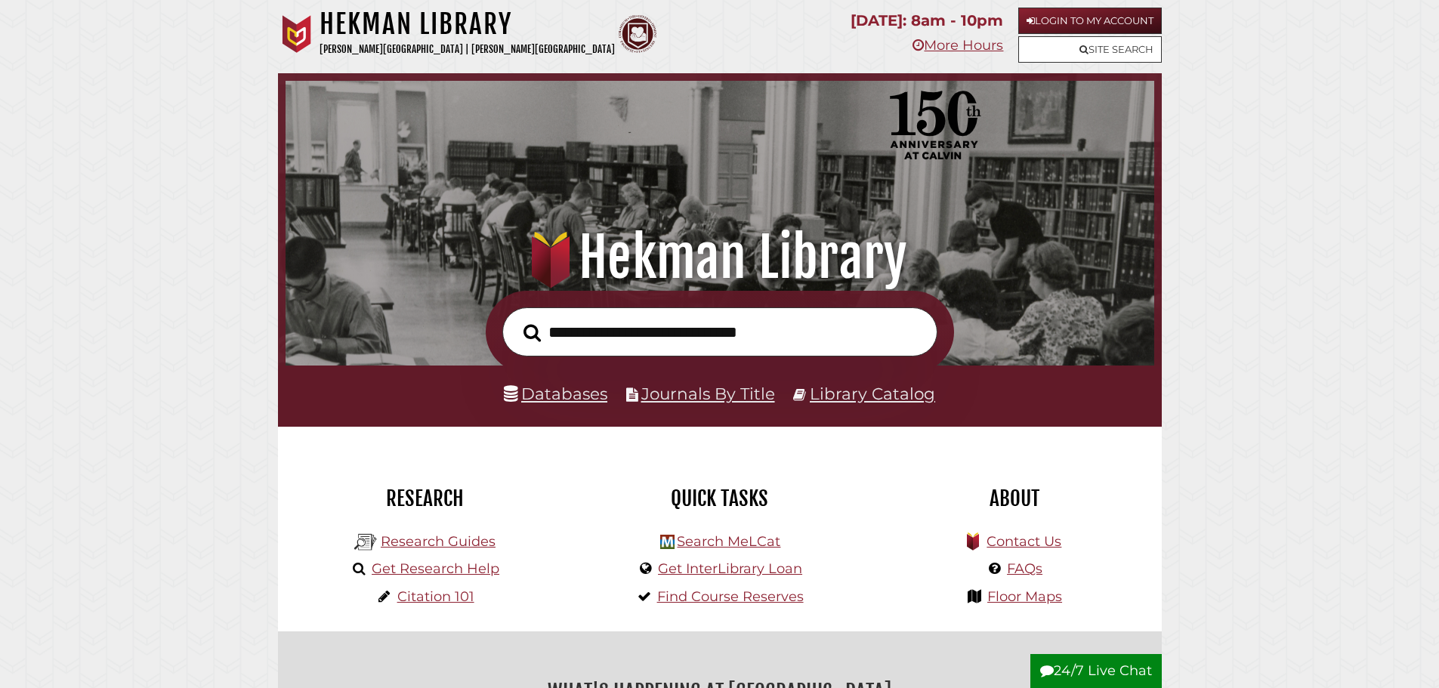
scroll to position [287, 861]
click at [437, 603] on link "Citation 101" at bounding box center [435, 596] width 77 height 17
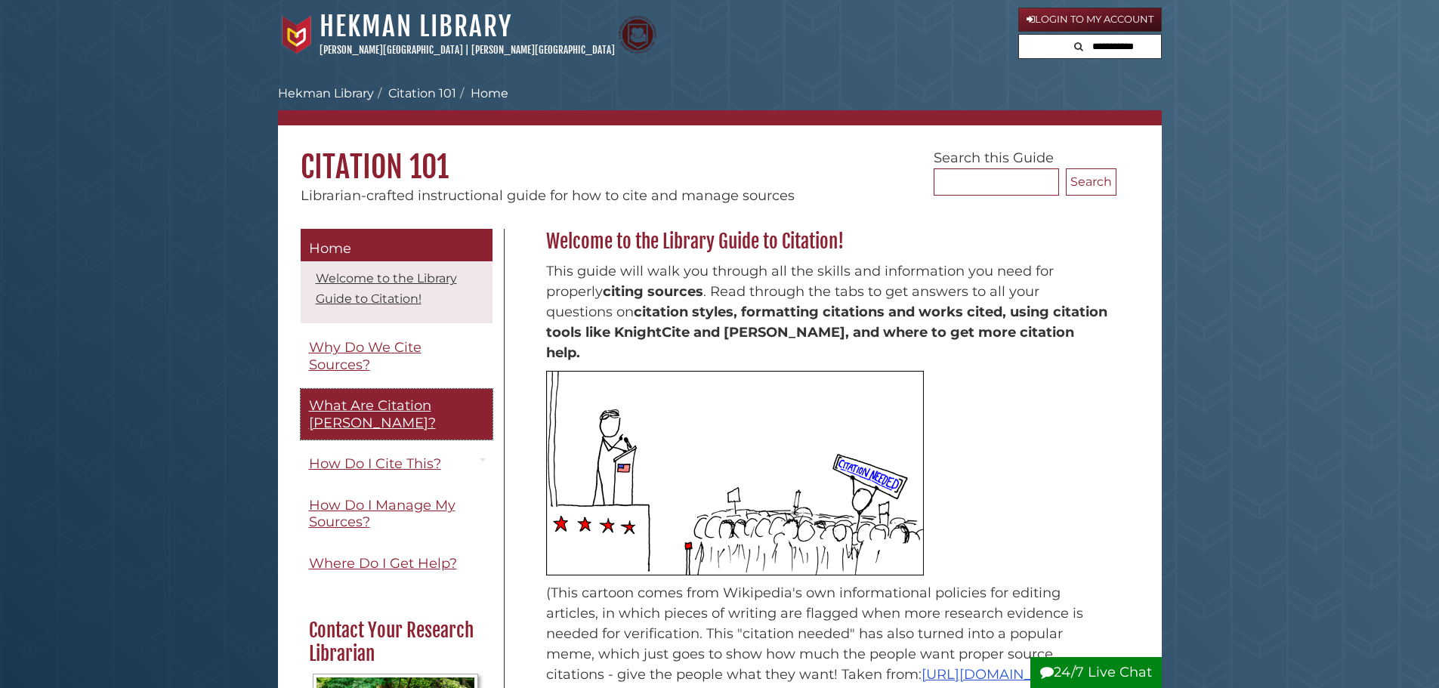
click at [345, 416] on span "What Are Citation [PERSON_NAME]?" at bounding box center [372, 414] width 127 height 34
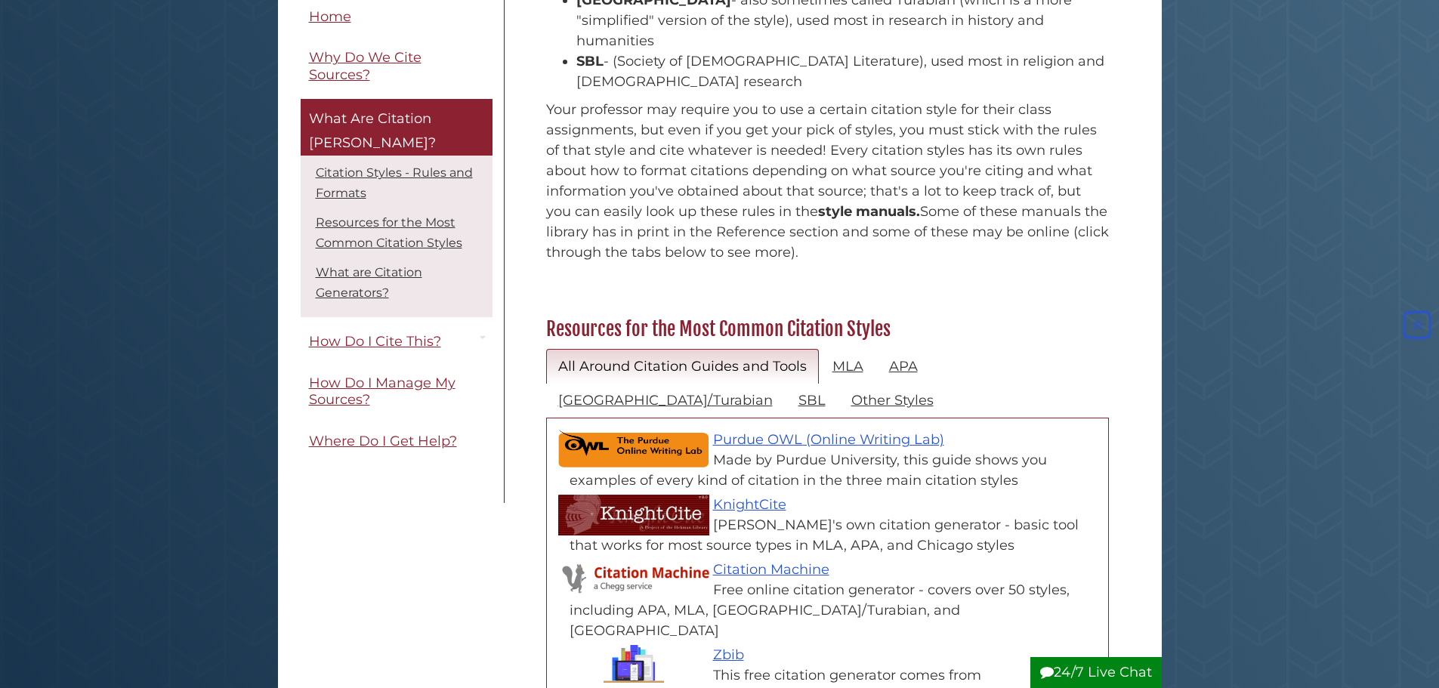
scroll to position [453, 0]
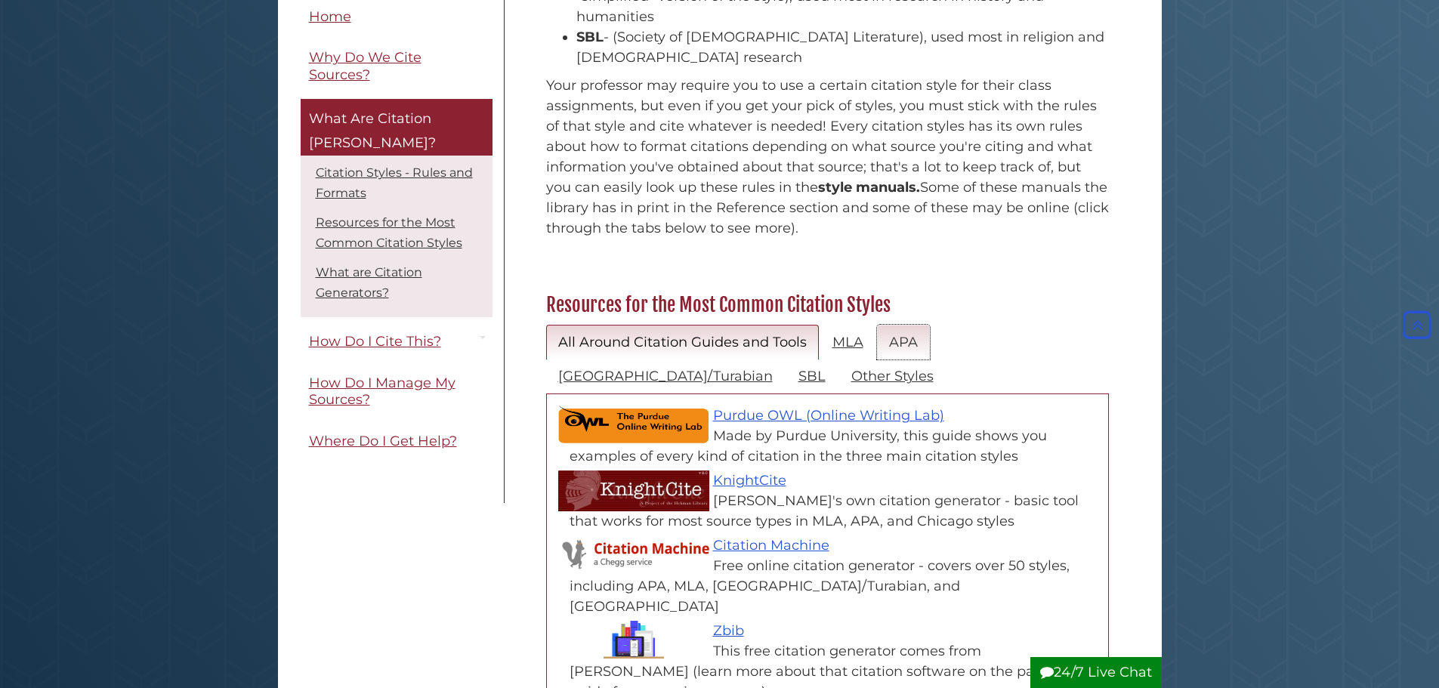
click at [899, 325] on link "APA" at bounding box center [903, 343] width 53 height 36
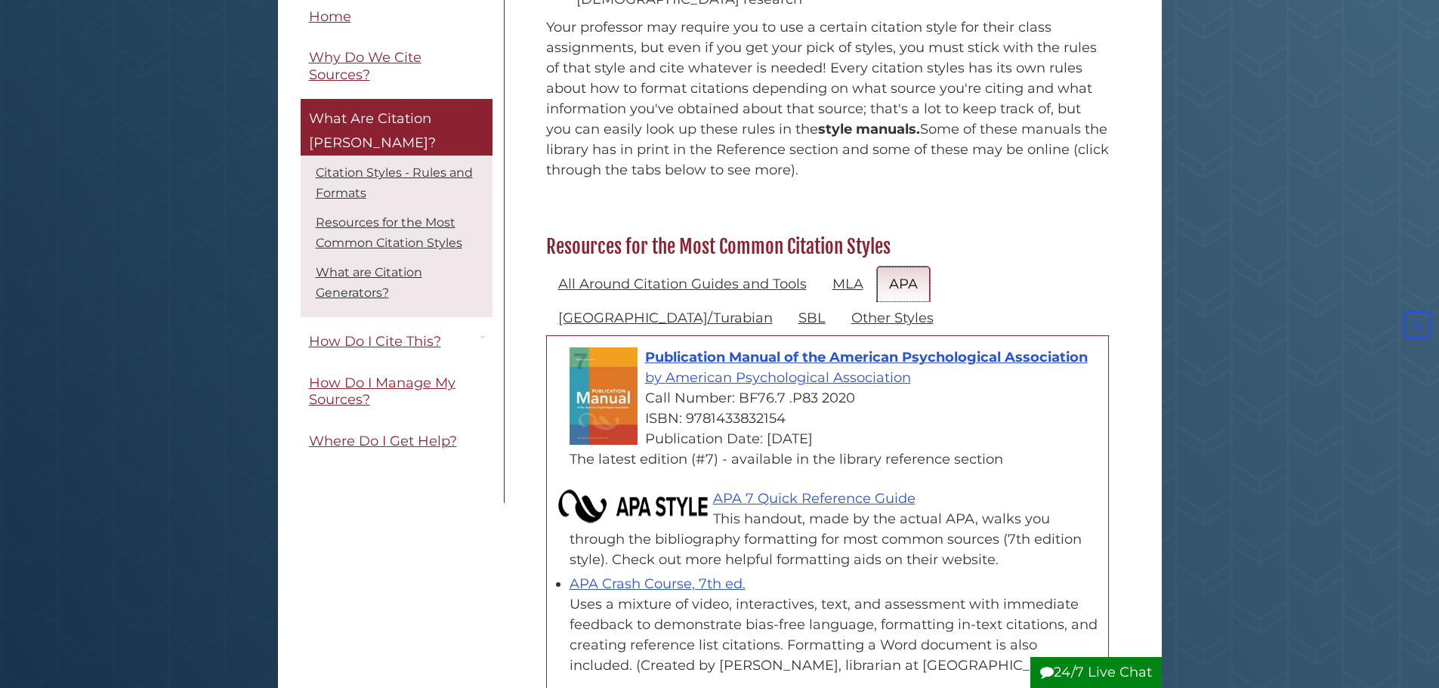
scroll to position [529, 0]
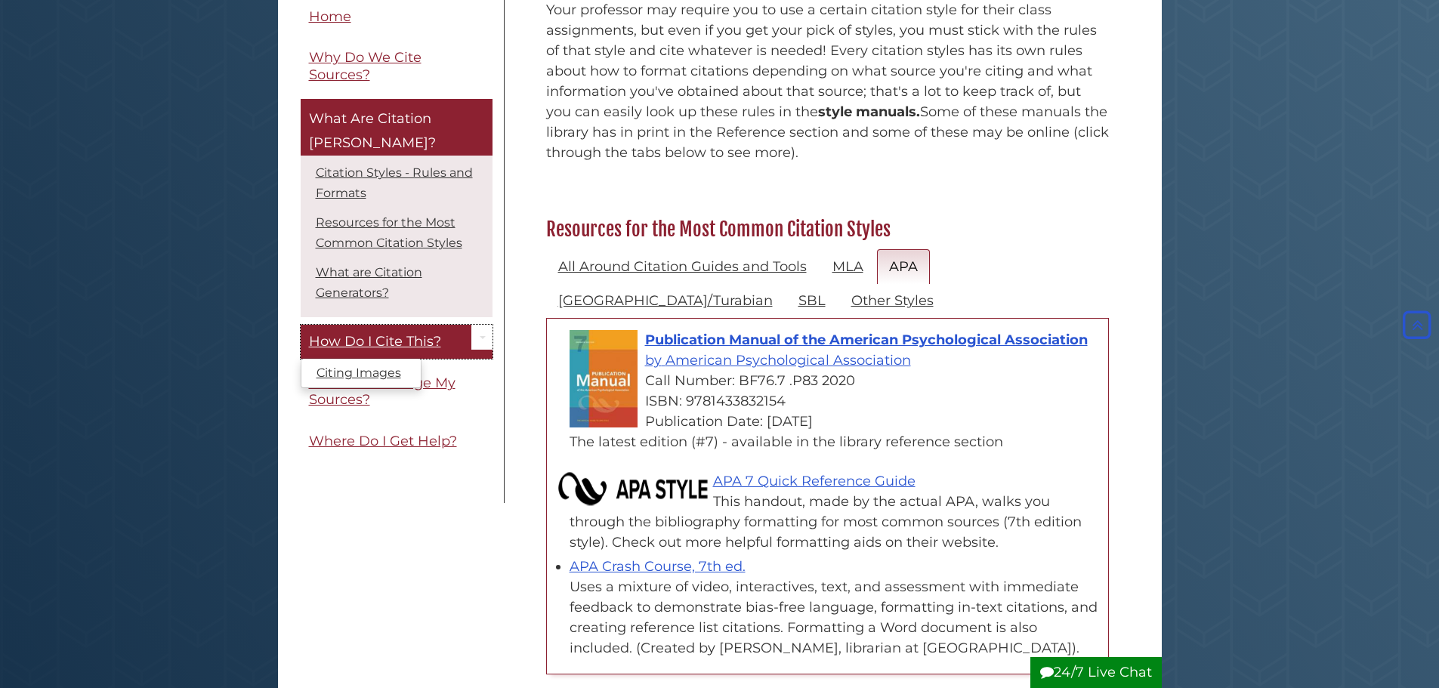
click at [391, 329] on link "How Do I Cite This?" at bounding box center [397, 343] width 192 height 34
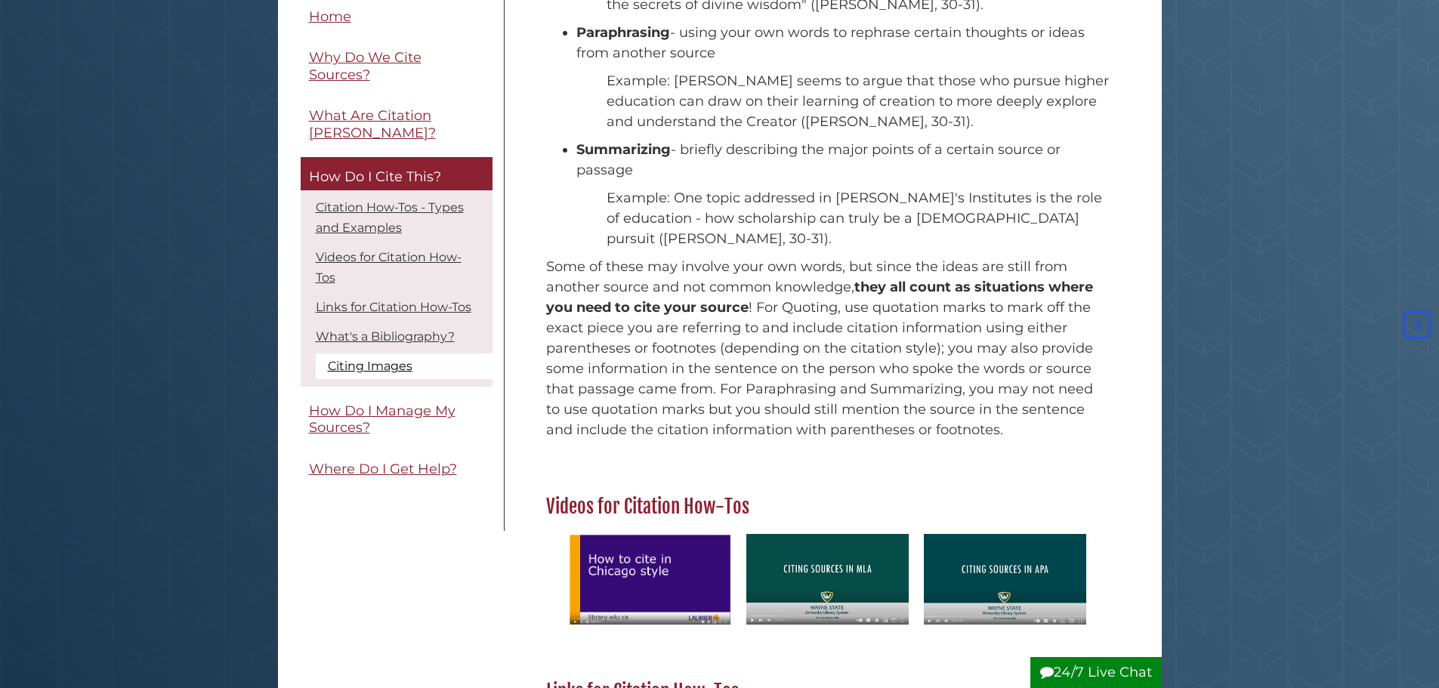
scroll to position [378, 0]
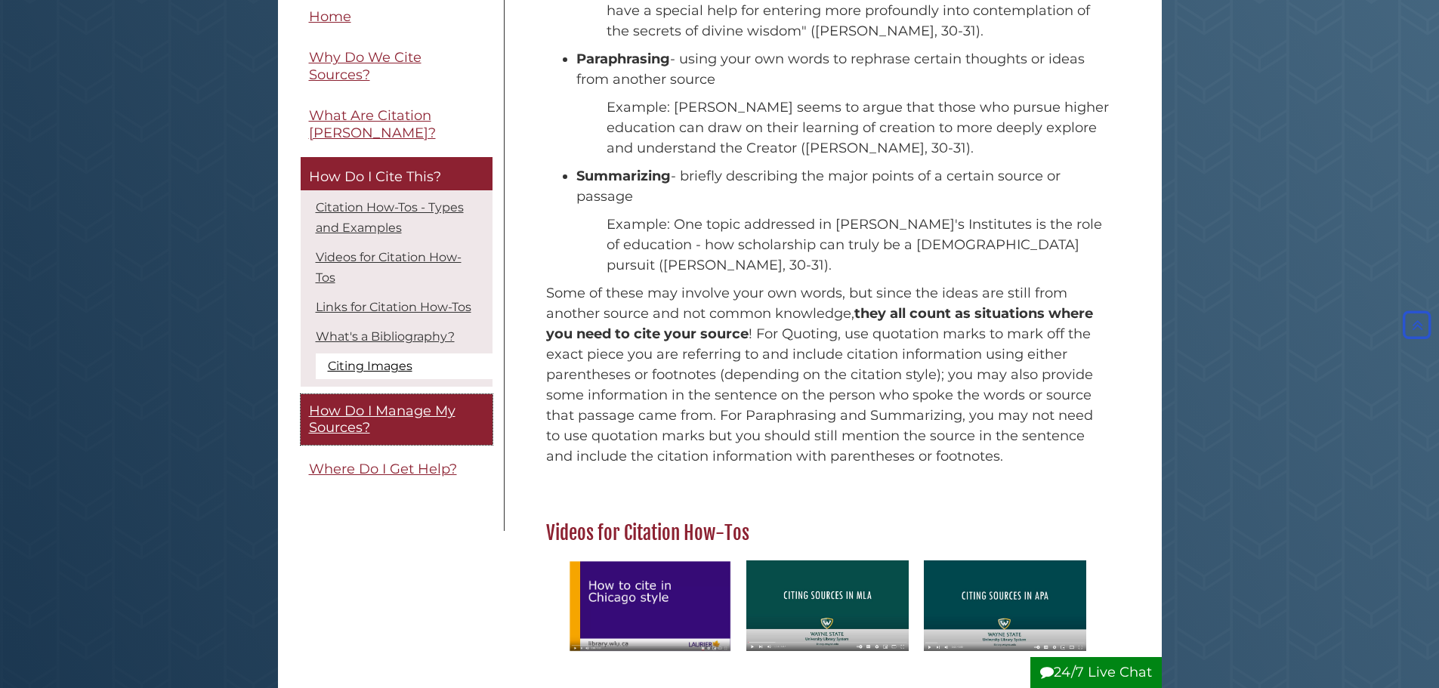
click at [347, 415] on span "How Do I Manage My Sources?" at bounding box center [382, 420] width 147 height 34
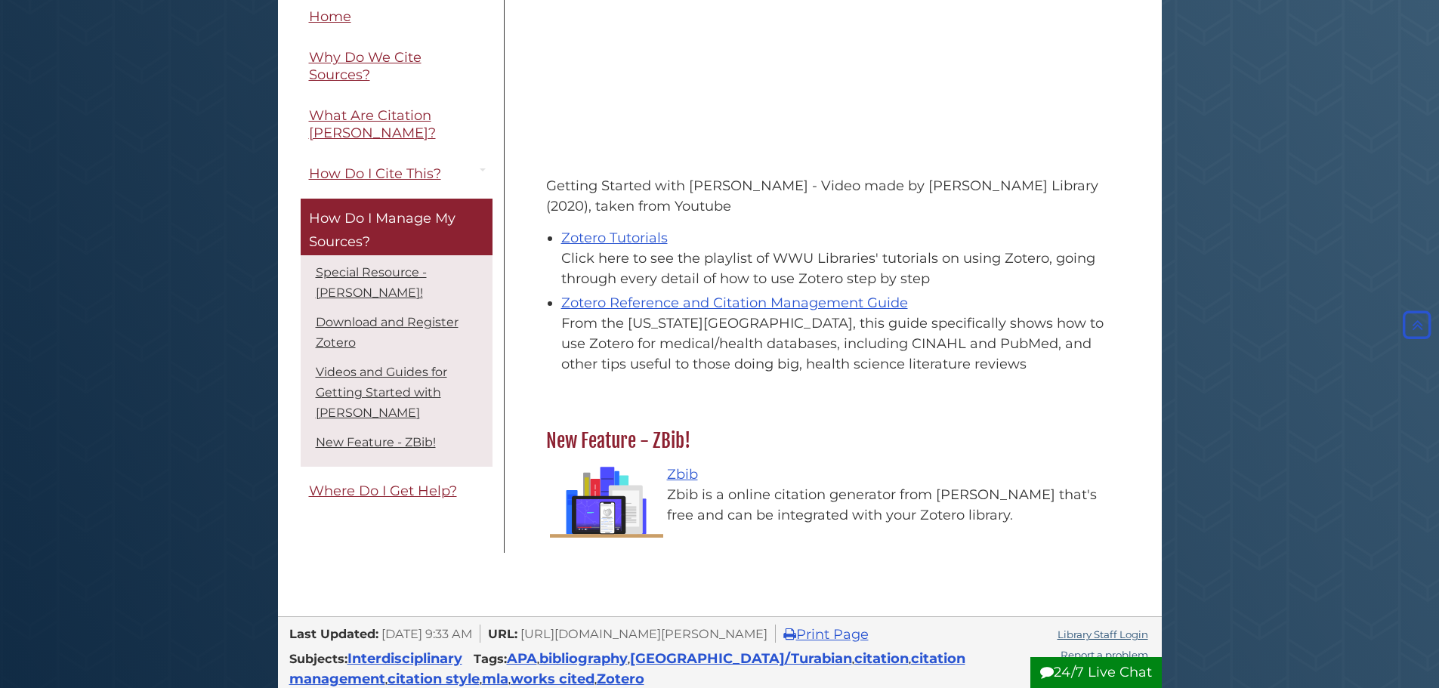
scroll to position [1133, 0]
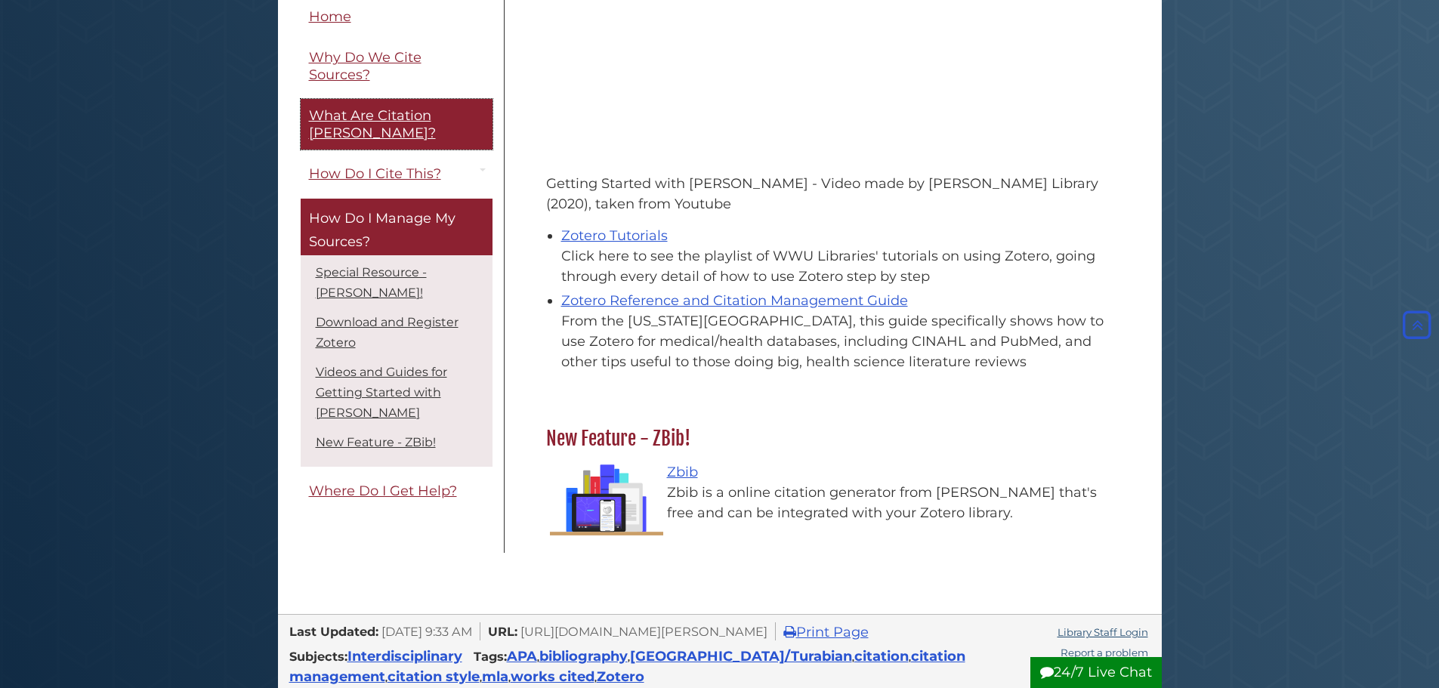
click at [359, 115] on span "What Are Citation Styles?" at bounding box center [372, 125] width 127 height 34
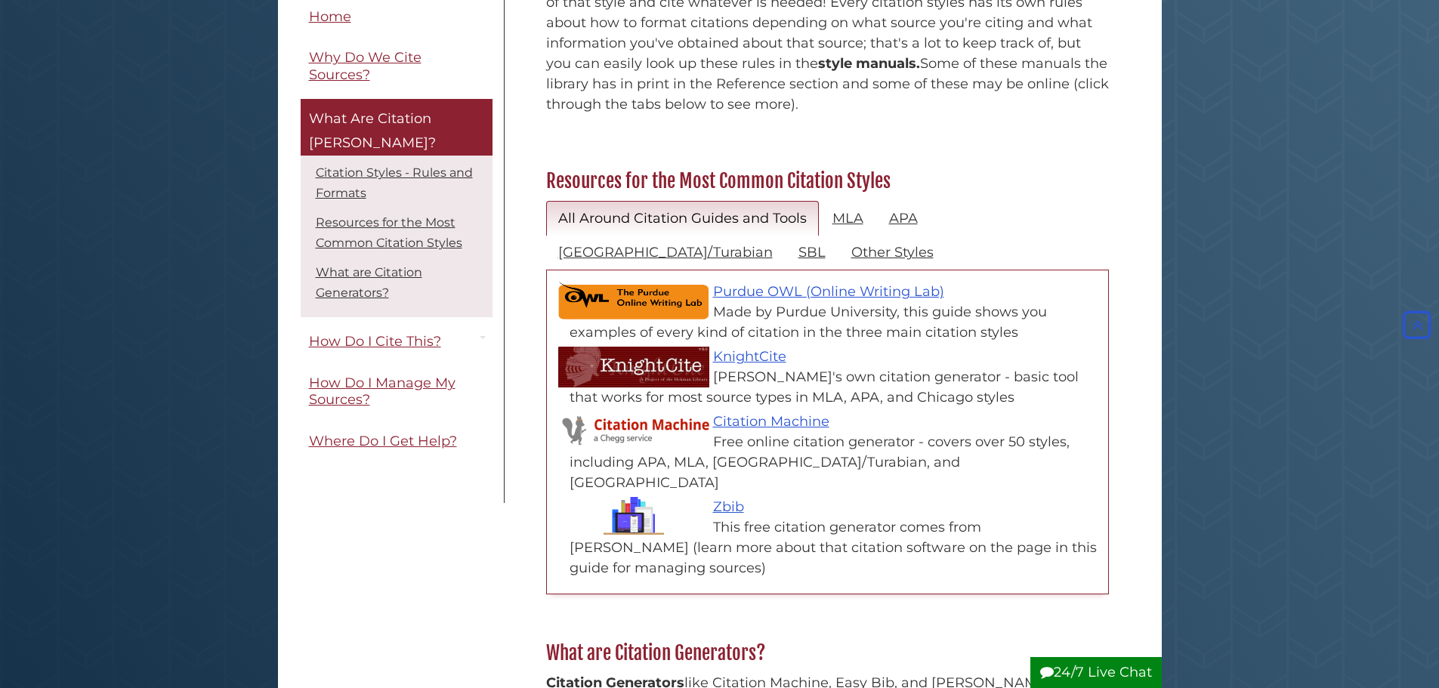
scroll to position [604, 0]
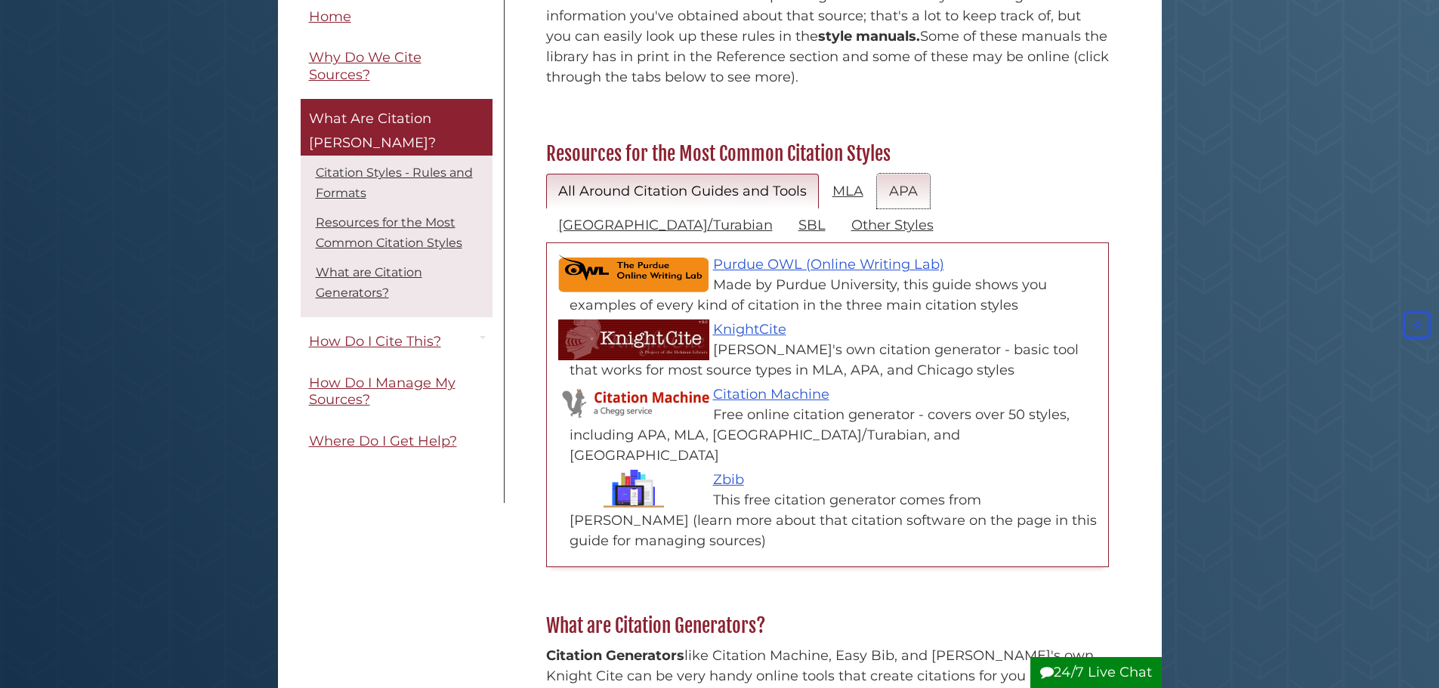
click at [916, 174] on link "APA" at bounding box center [903, 192] width 53 height 36
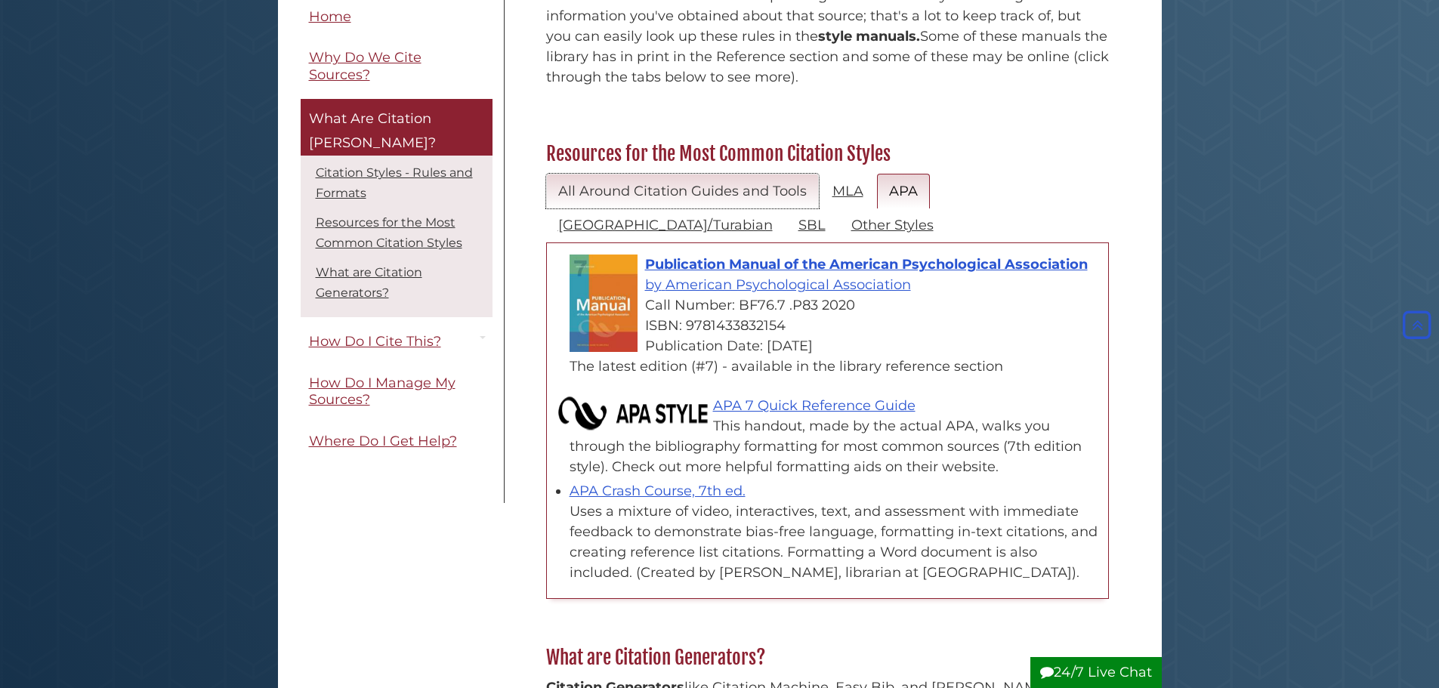
click at [653, 174] on link "All Around Citation Guides and Tools" at bounding box center [682, 192] width 273 height 36
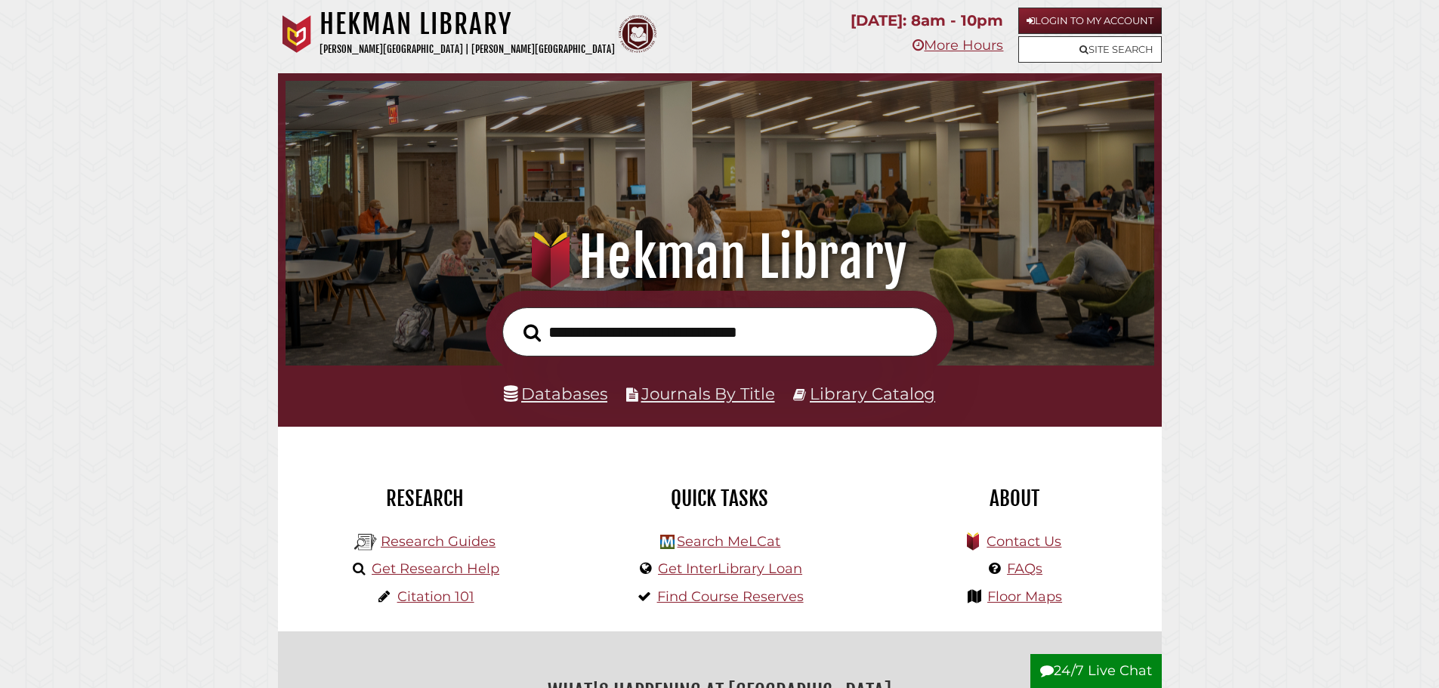
scroll to position [287, 861]
type input "**********"
click at [516, 320] on button "Search" at bounding box center [532, 333] width 32 height 27
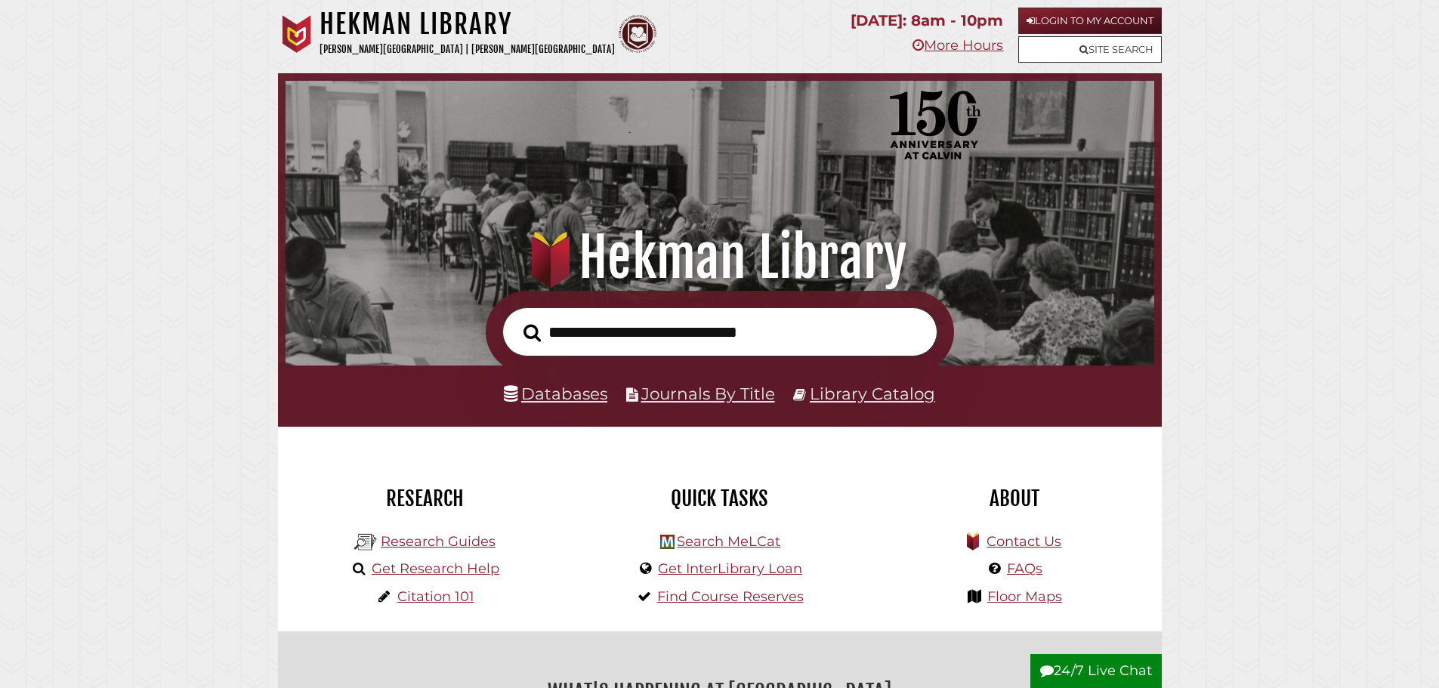
scroll to position [287, 861]
click at [452, 545] on link "Research Guides" at bounding box center [438, 541] width 115 height 17
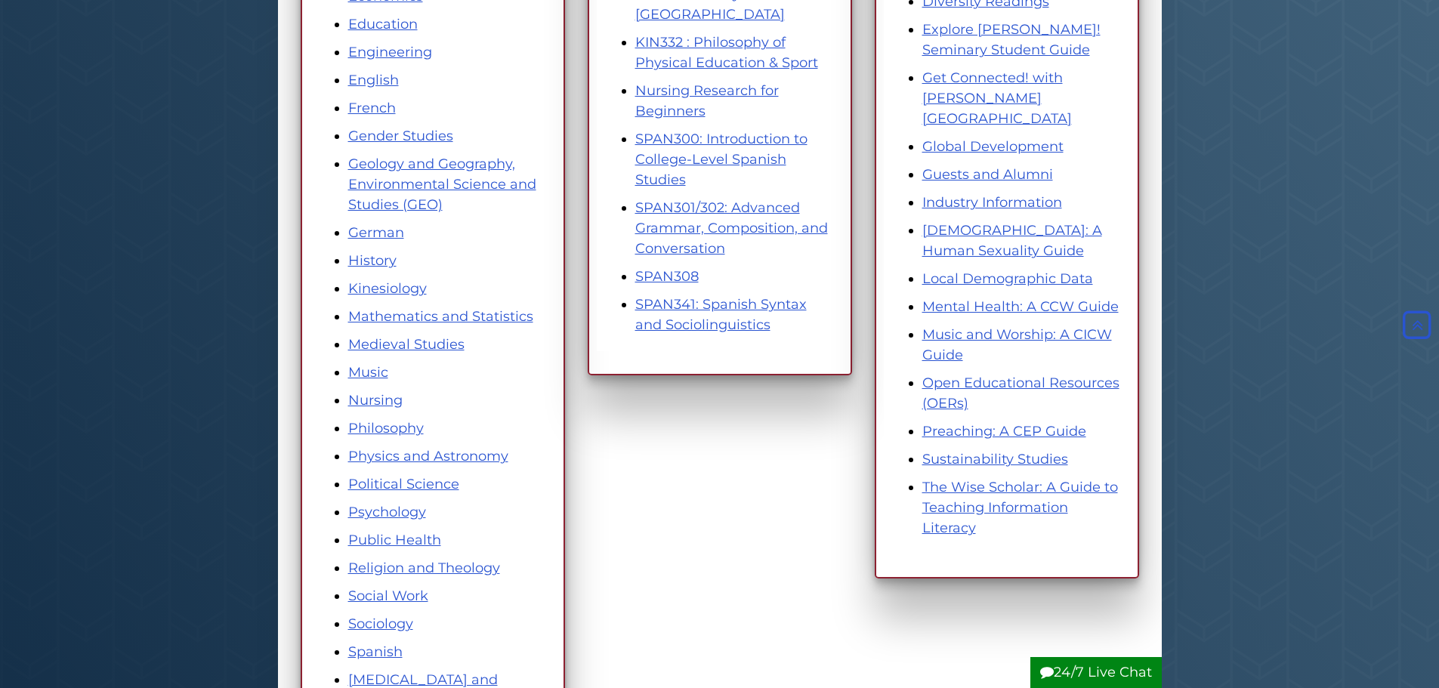
scroll to position [680, 0]
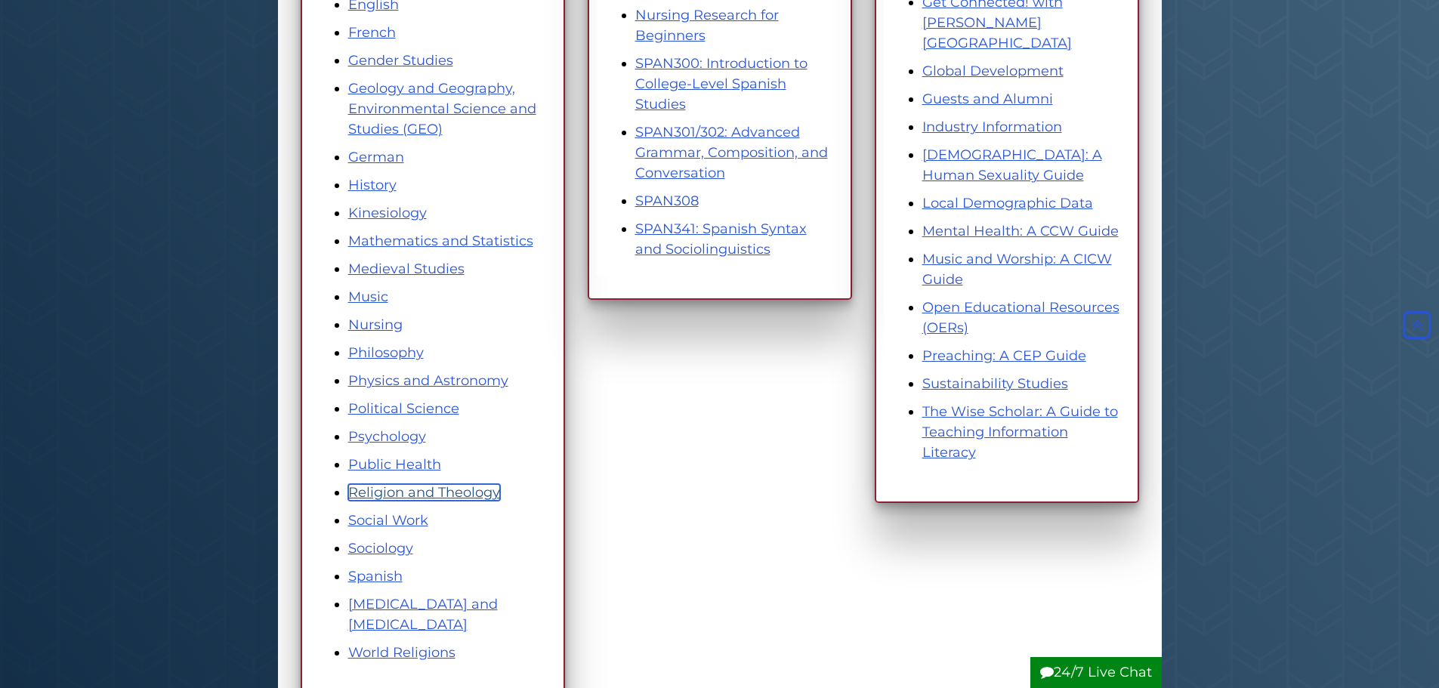
click at [422, 489] on link "Religion and Theology" at bounding box center [424, 492] width 152 height 17
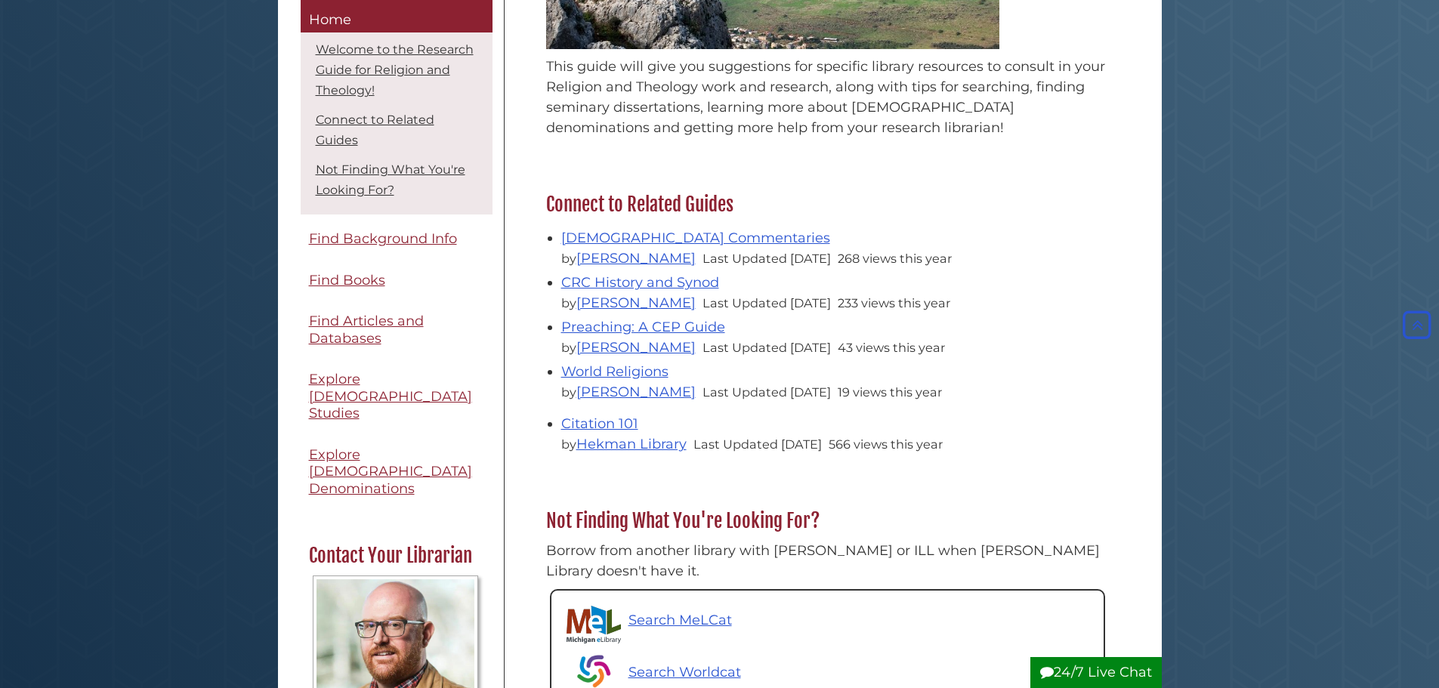
scroll to position [378, 0]
click at [584, 233] on link "[DEMOGRAPHIC_DATA] Commentaries" at bounding box center [695, 238] width 269 height 17
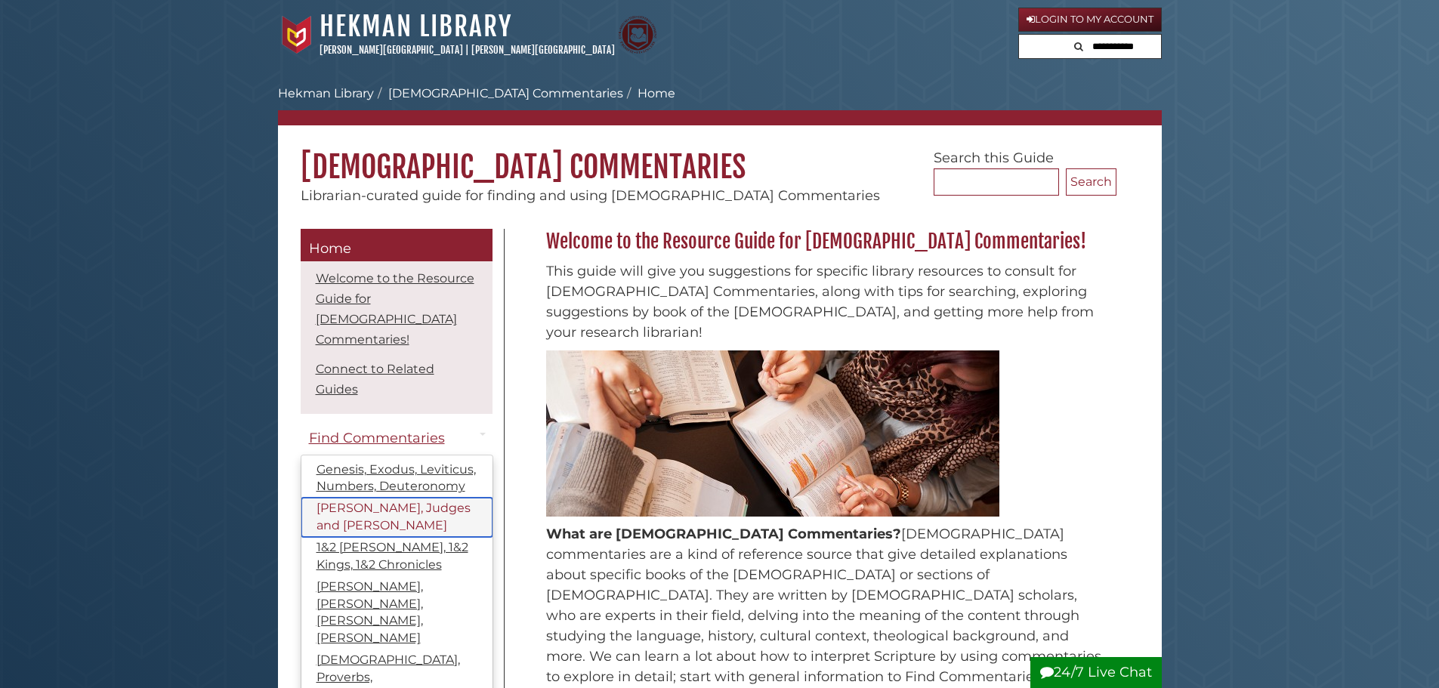
click at [354, 504] on link "Joshua, Judges and Ruth" at bounding box center [396, 517] width 191 height 39
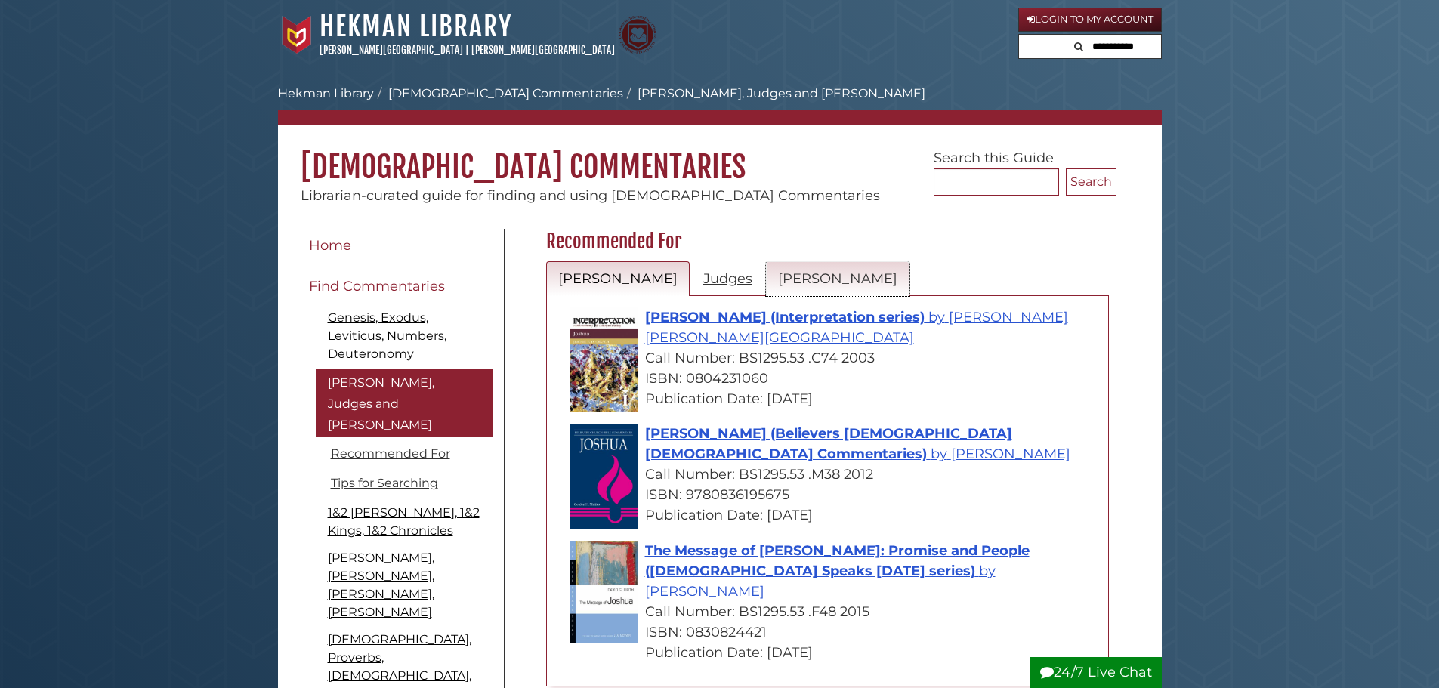
click at [766, 287] on link "[PERSON_NAME]" at bounding box center [838, 279] width 144 height 36
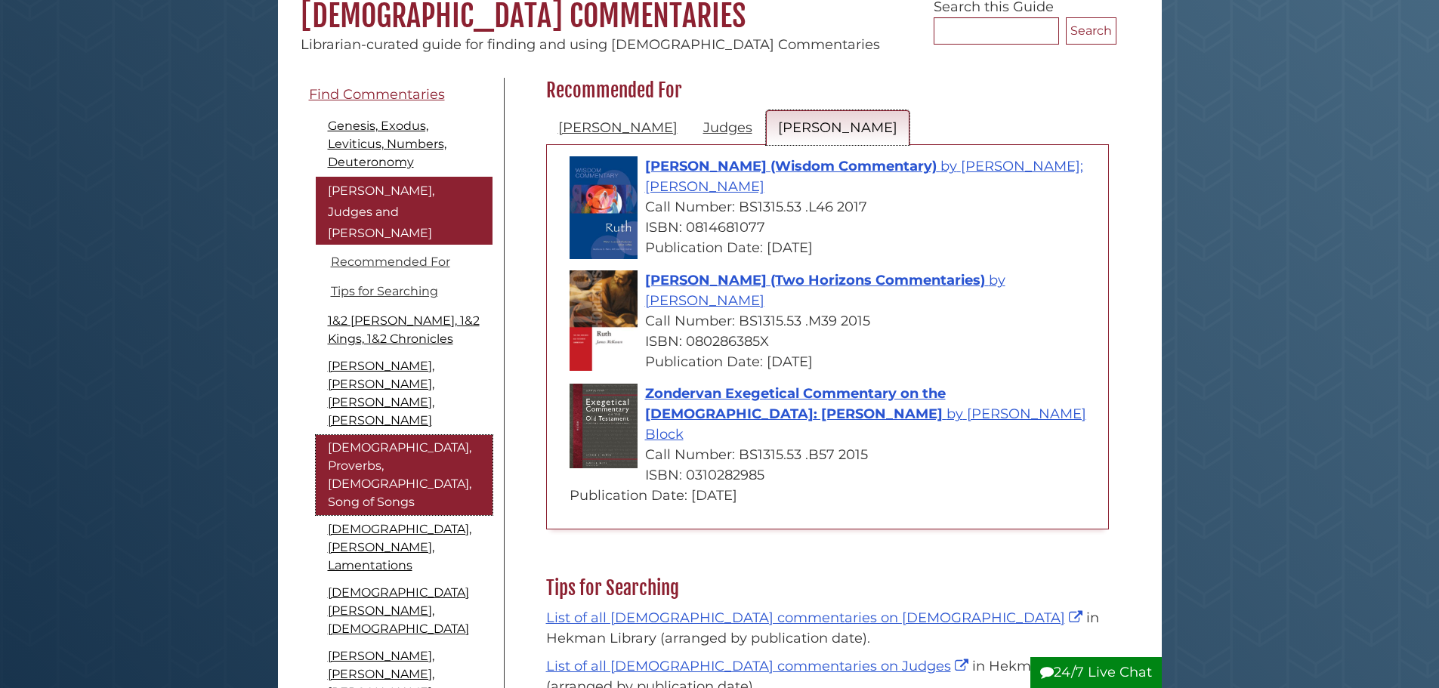
scroll to position [76, 0]
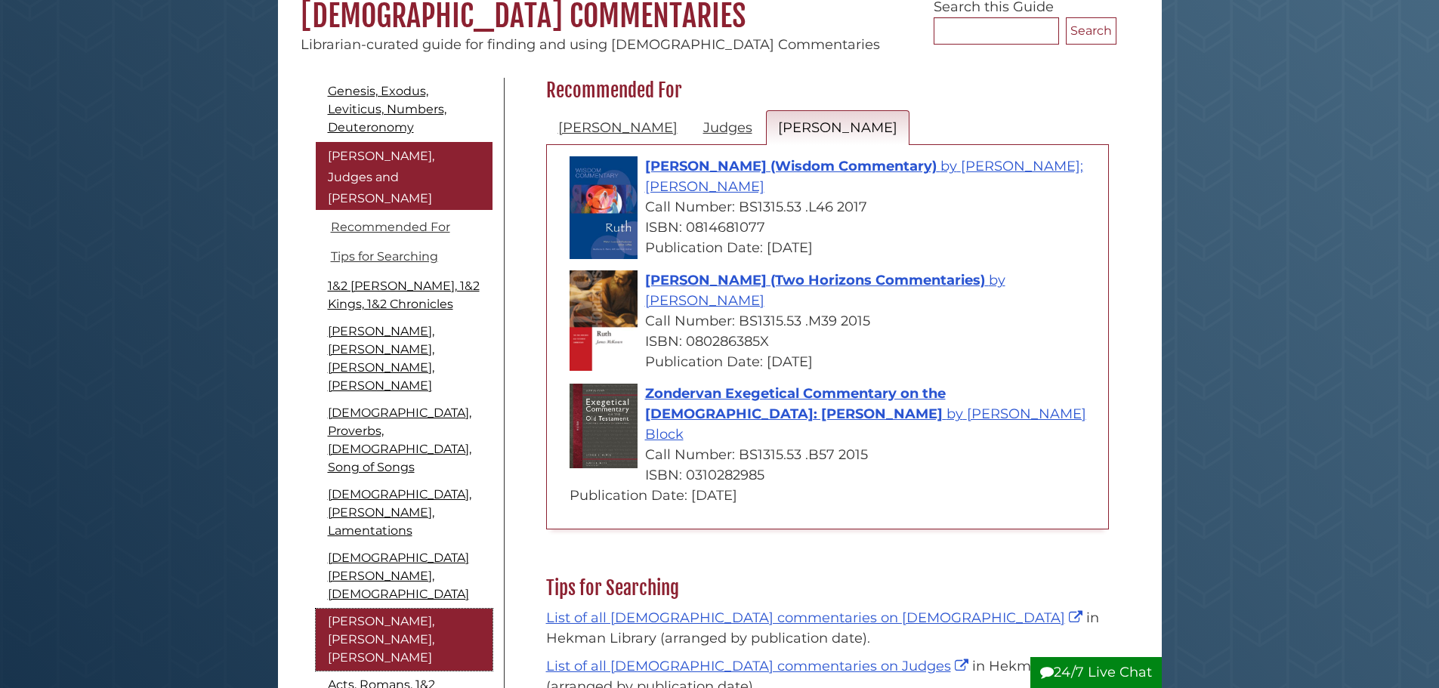
click at [369, 609] on link "[PERSON_NAME], [PERSON_NAME], [PERSON_NAME]" at bounding box center [404, 640] width 177 height 62
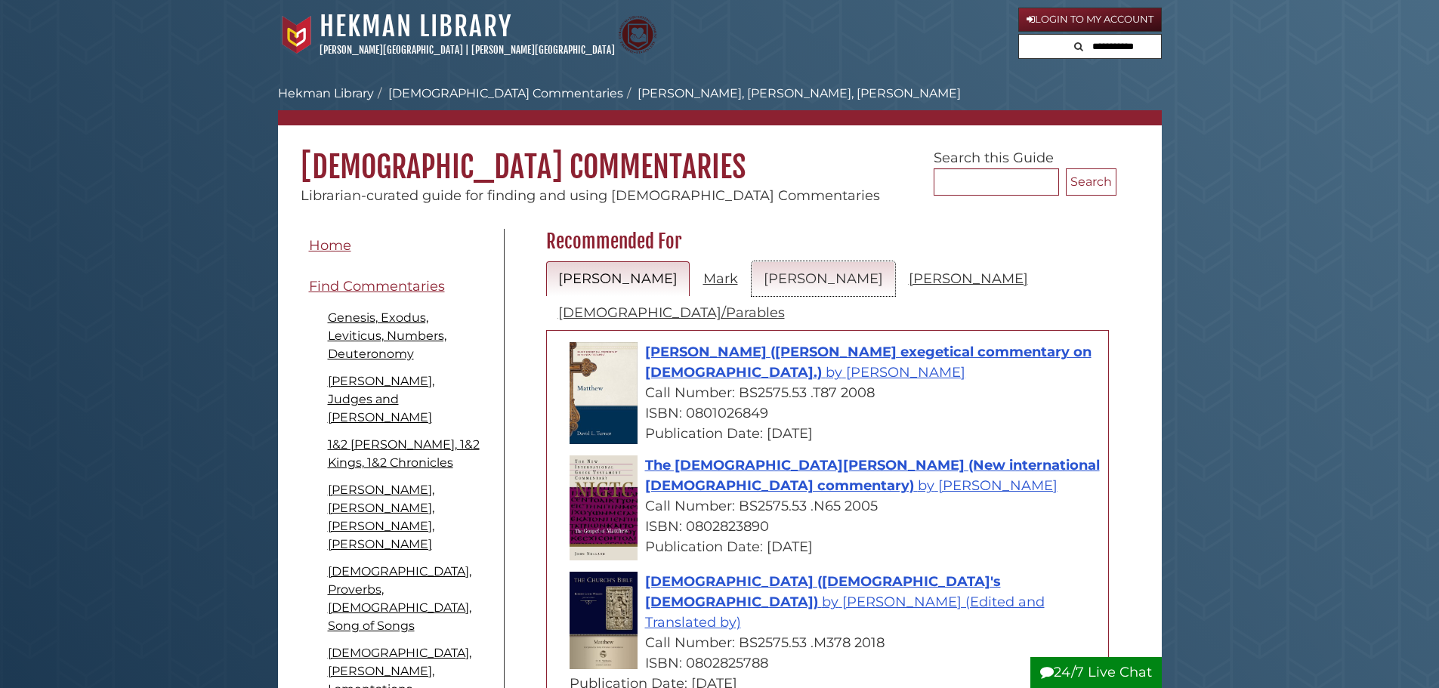
click at [752, 276] on link "Luke" at bounding box center [824, 279] width 144 height 36
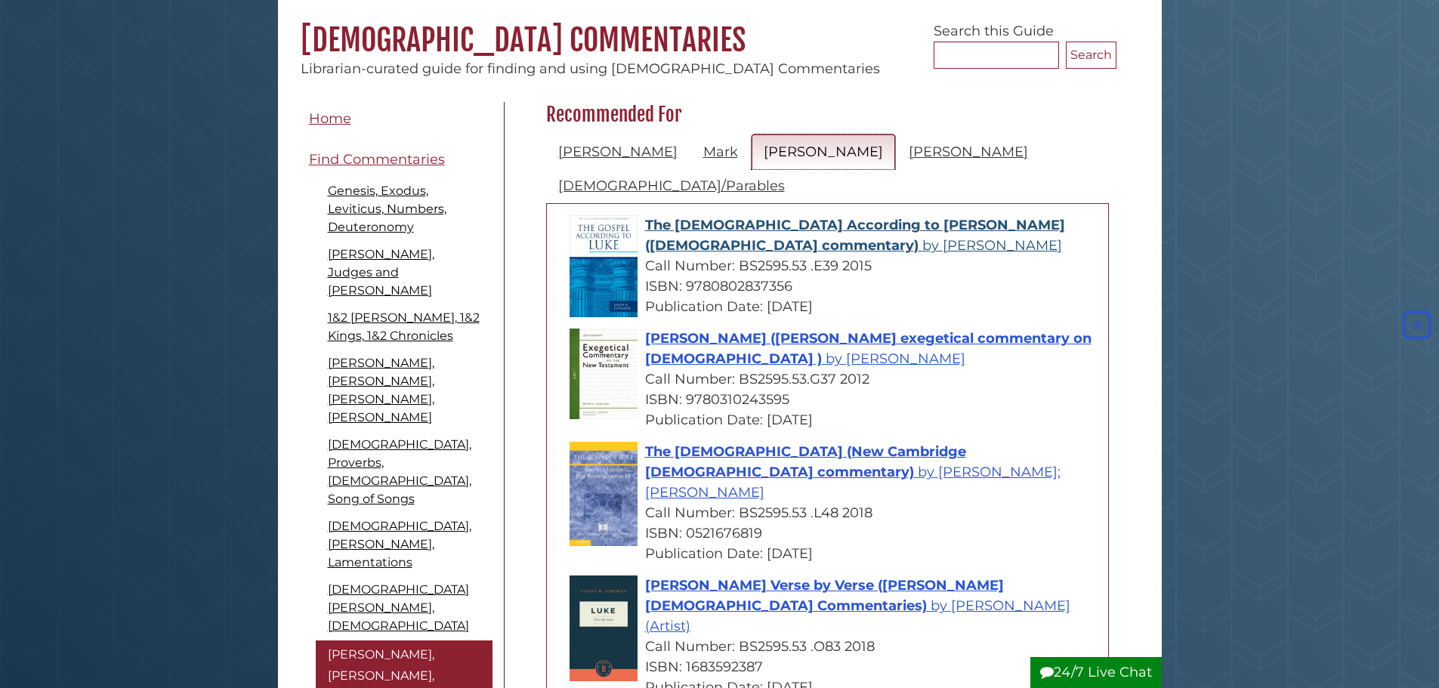
scroll to position [76, 0]
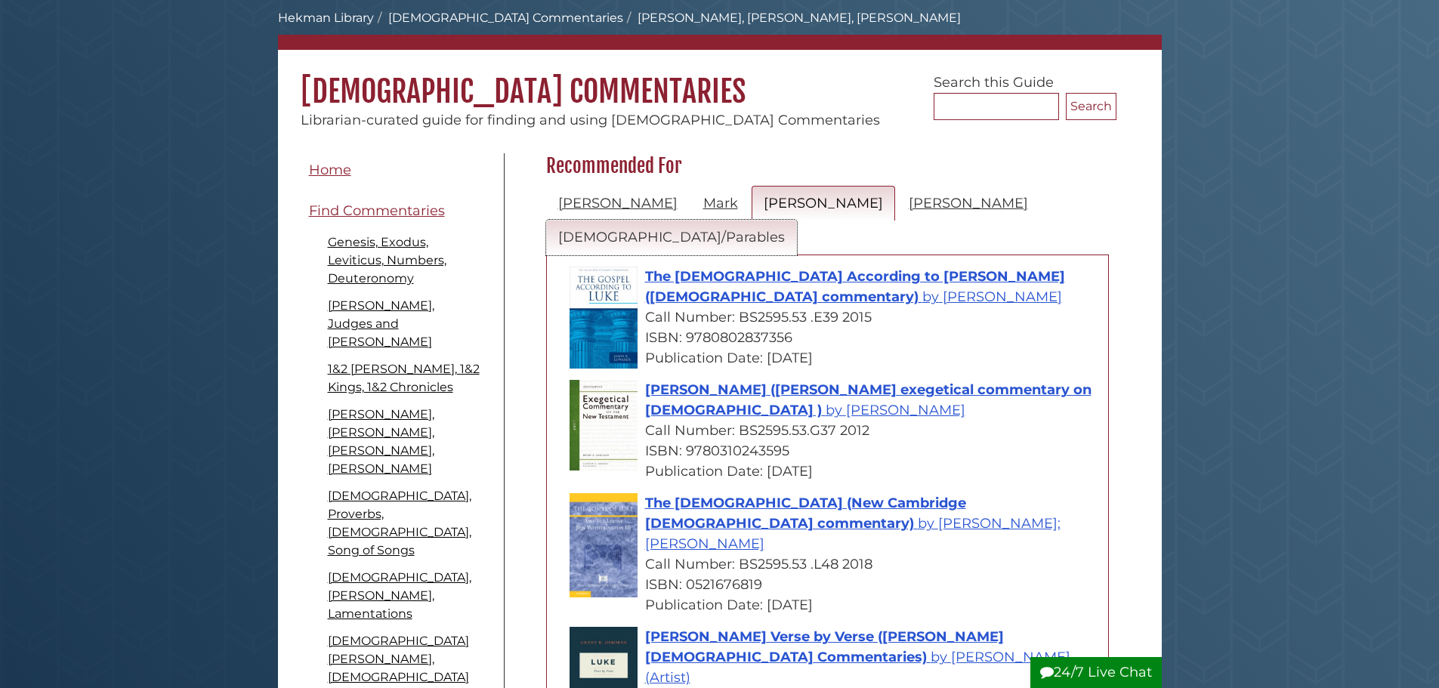
click at [797, 220] on link "Gospels/Parables" at bounding box center [671, 238] width 251 height 36
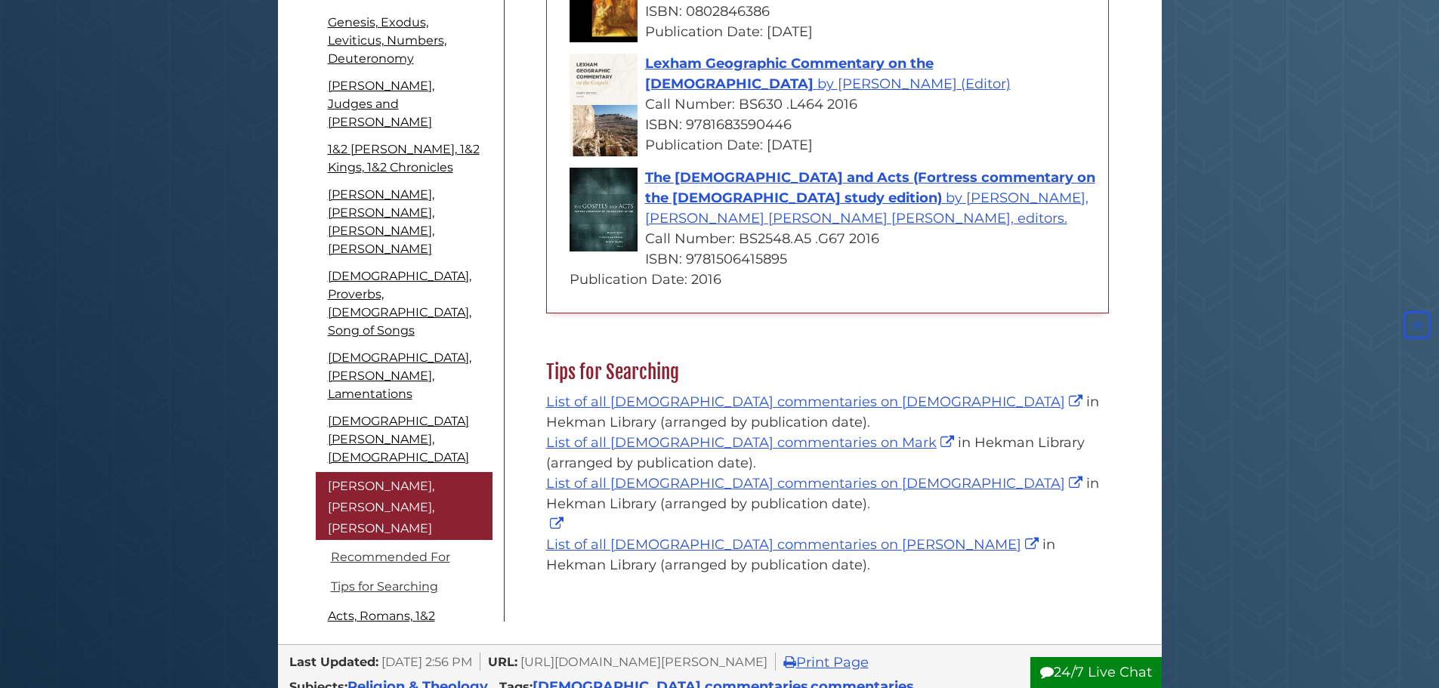
scroll to position [529, 0]
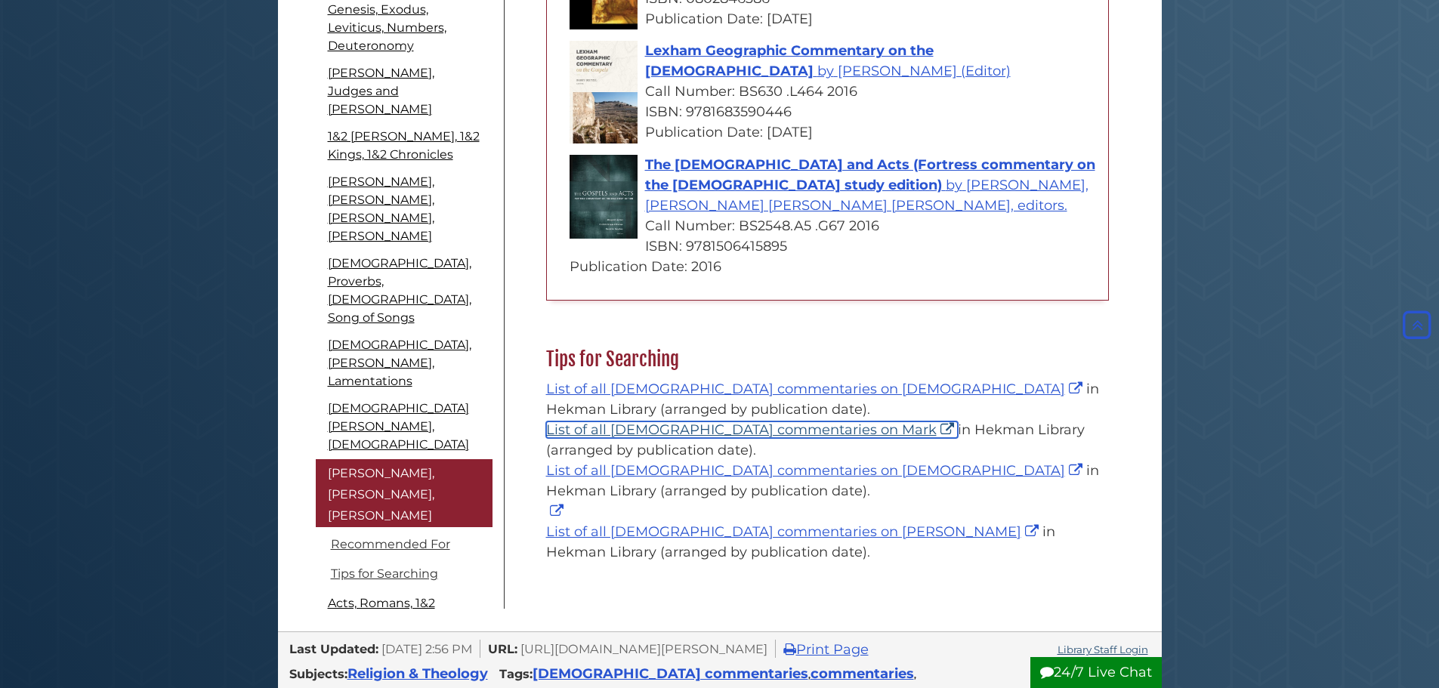
click at [715, 422] on link "List of all Bible commentaries on Mark" at bounding box center [752, 430] width 412 height 17
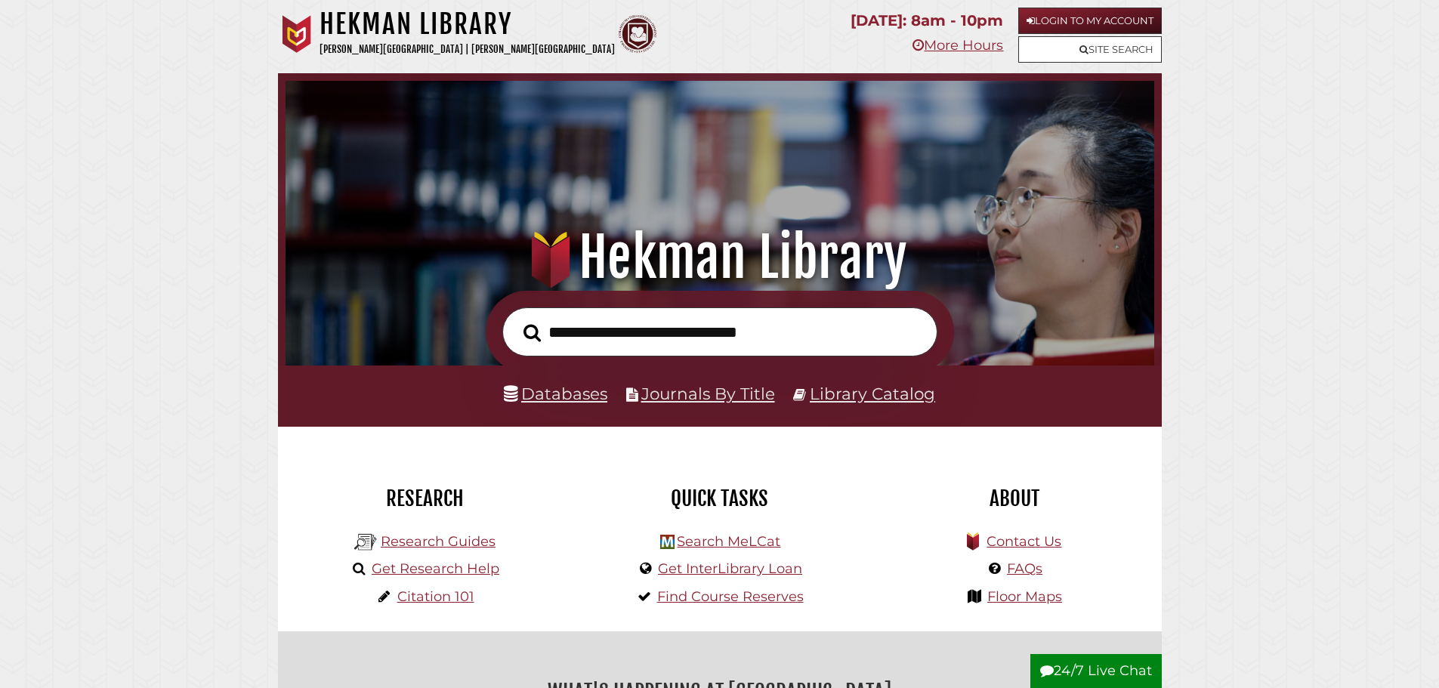
scroll to position [287, 861]
click at [452, 533] on li "Research Guides" at bounding box center [425, 541] width 149 height 28
click at [454, 536] on link "Research Guides" at bounding box center [438, 541] width 115 height 17
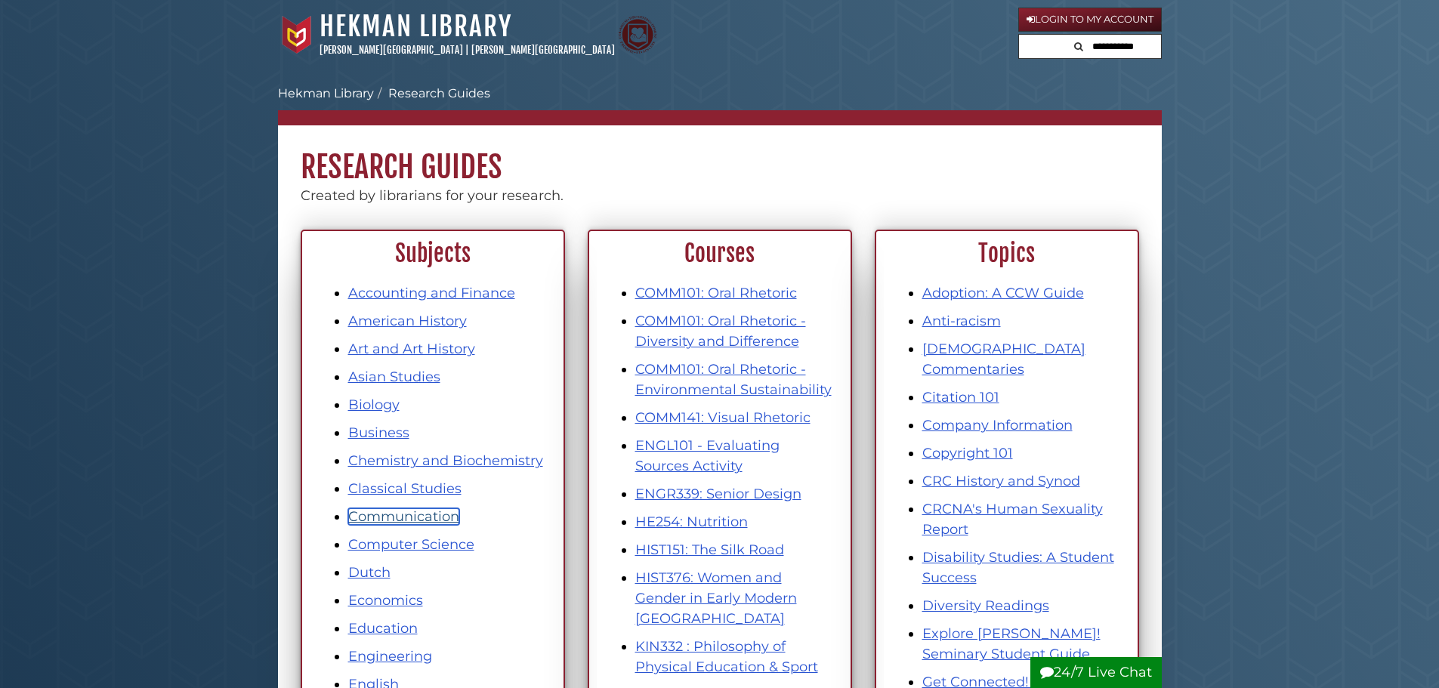
click at [425, 515] on link "Communication" at bounding box center [403, 516] width 111 height 17
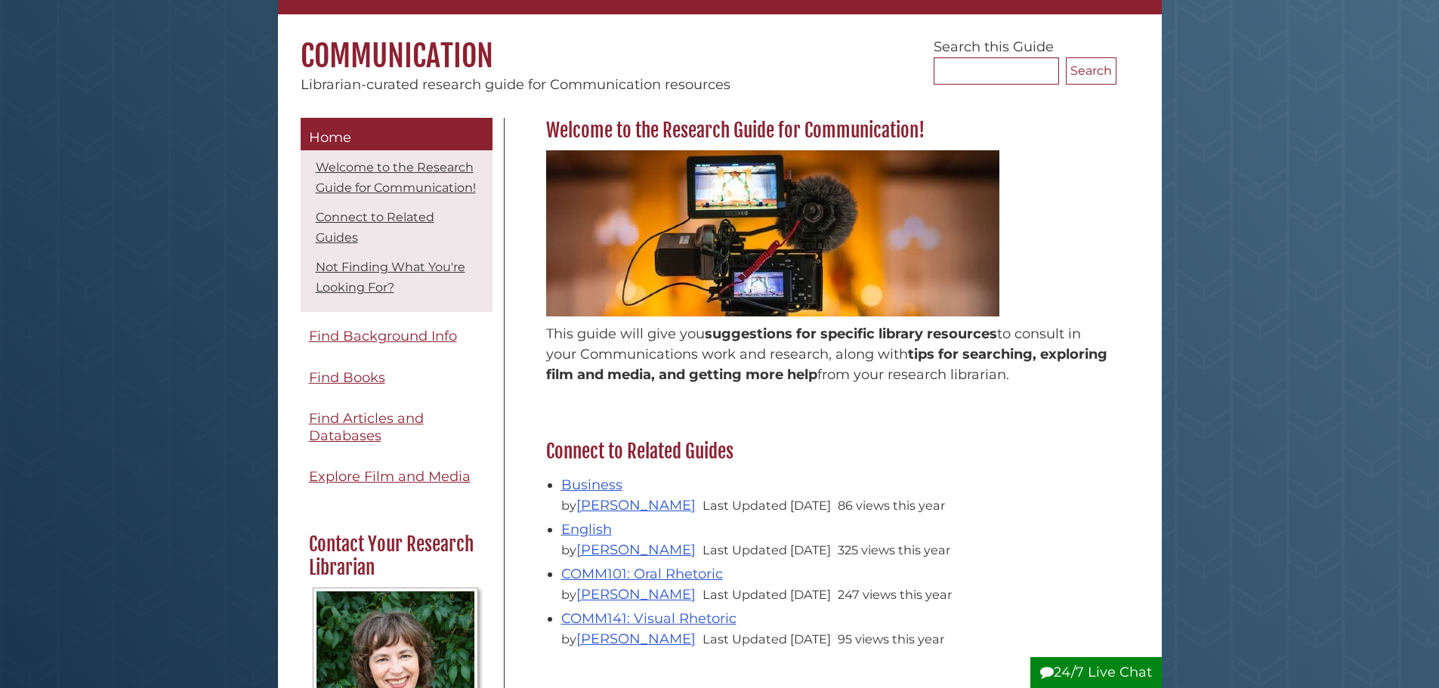
scroll to position [151, 0]
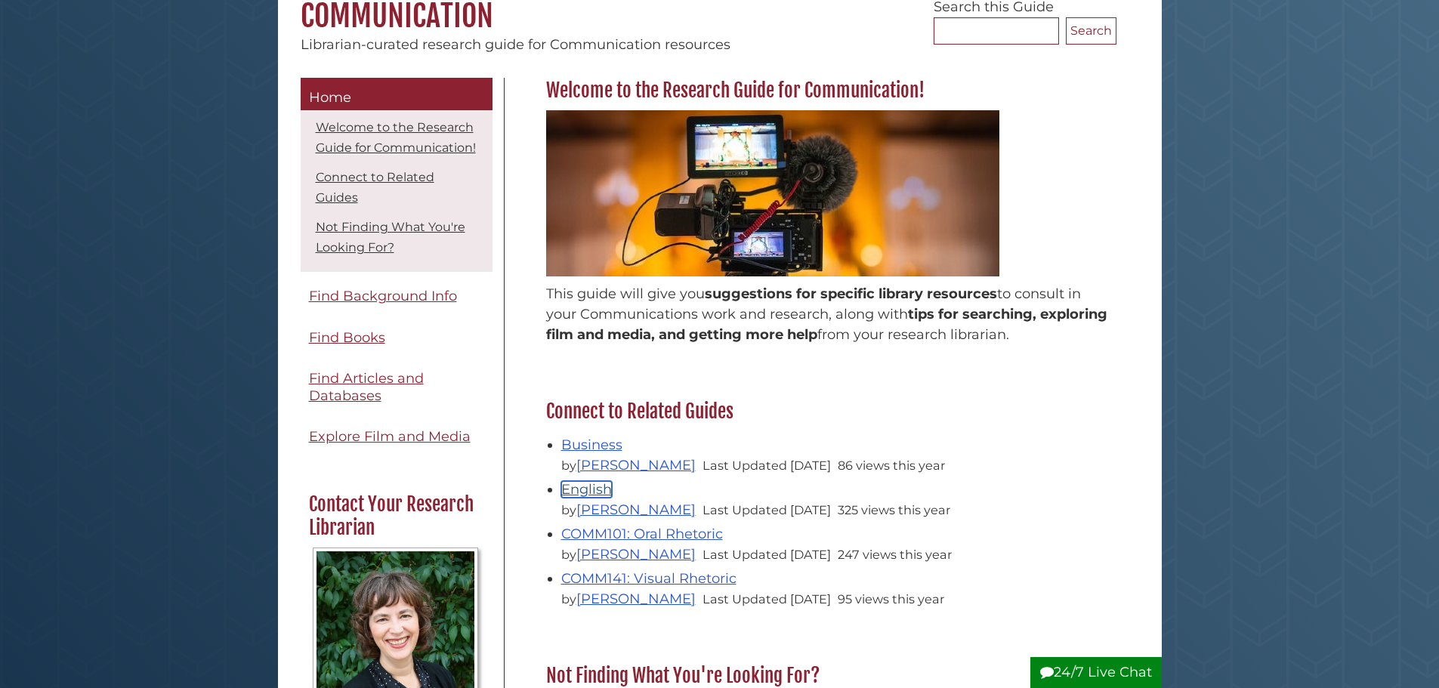
click at [603, 491] on link "English" at bounding box center [586, 489] width 51 height 17
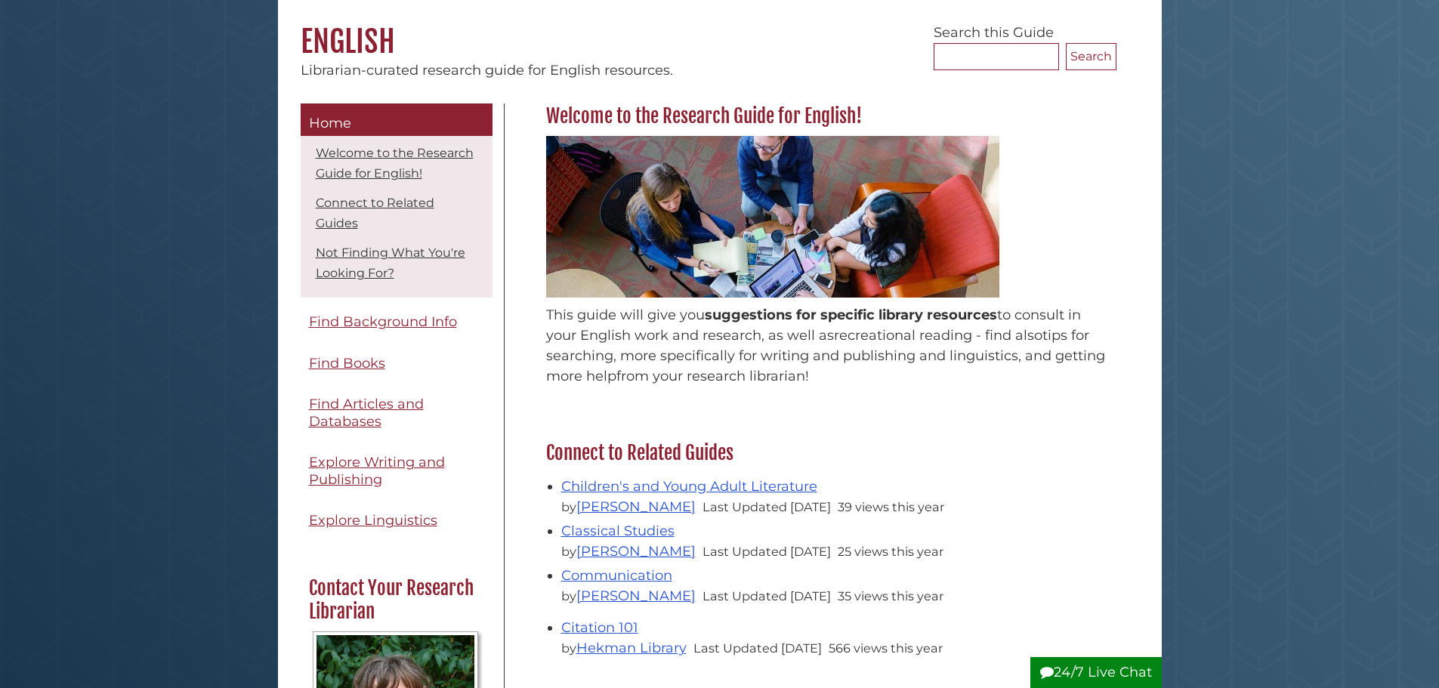
scroll to position [151, 0]
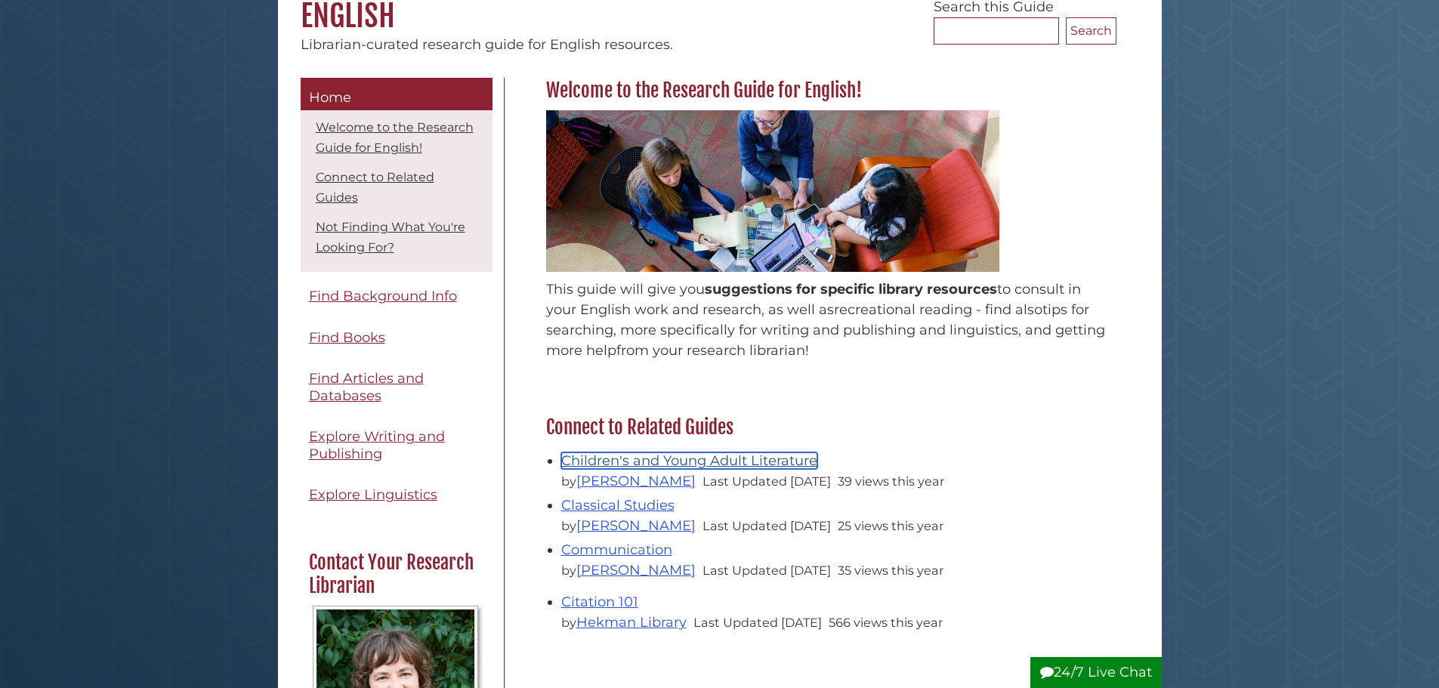
click at [759, 464] on link "Children's and Young Adult Literature" at bounding box center [689, 460] width 256 height 17
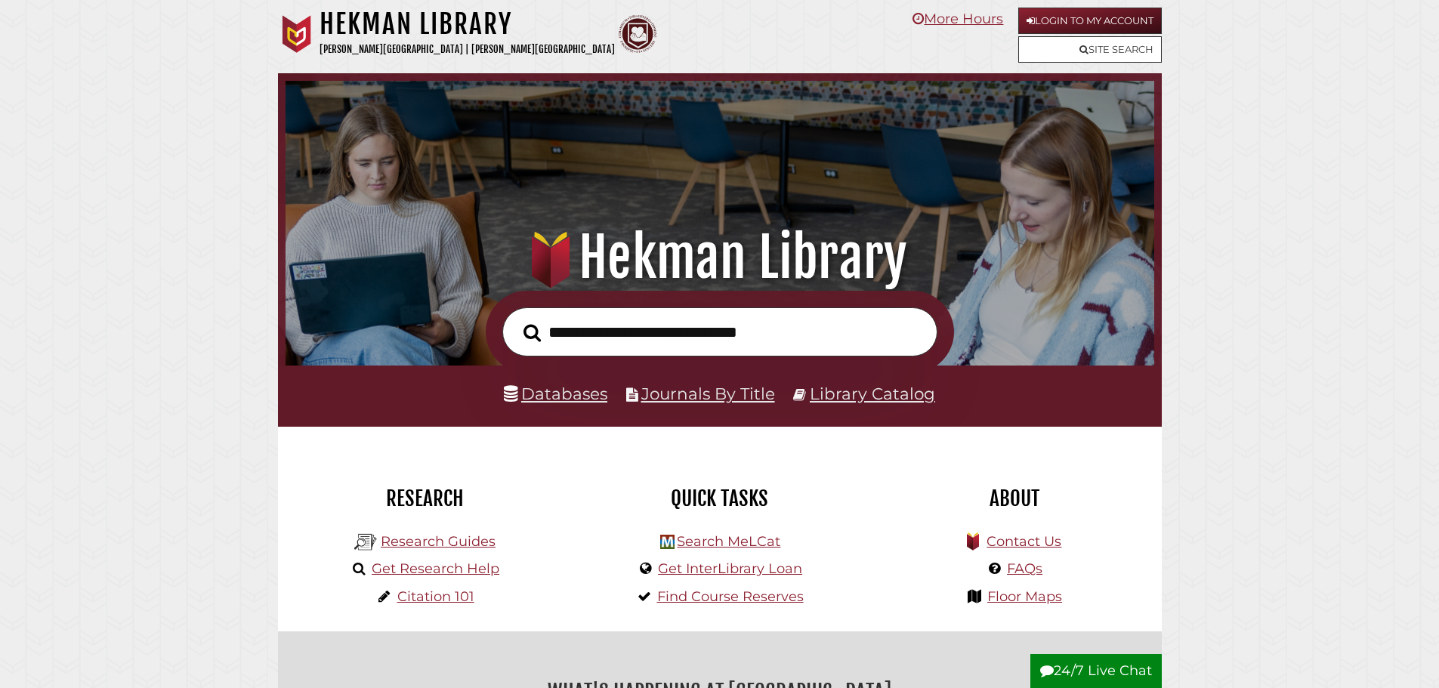
scroll to position [287, 861]
